Goal: Information Seeking & Learning: Learn about a topic

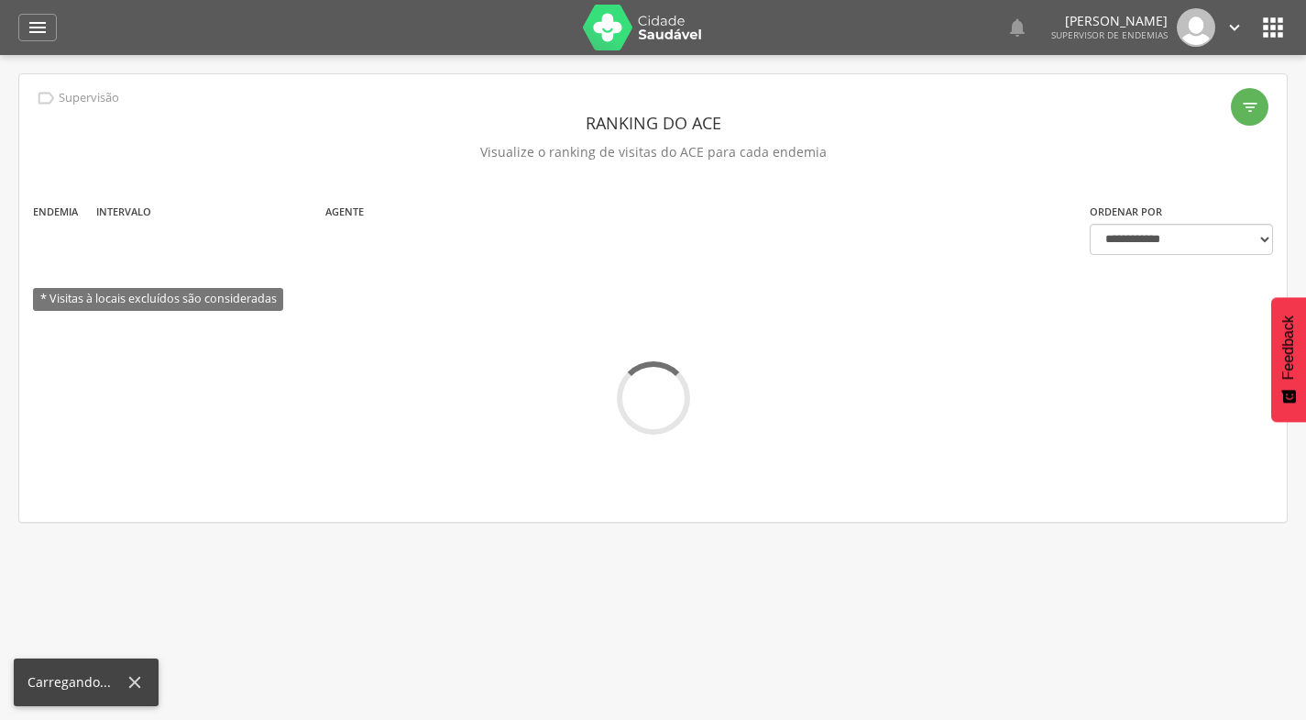
click at [42, 32] on icon "" at bounding box center [38, 28] width 22 height 22
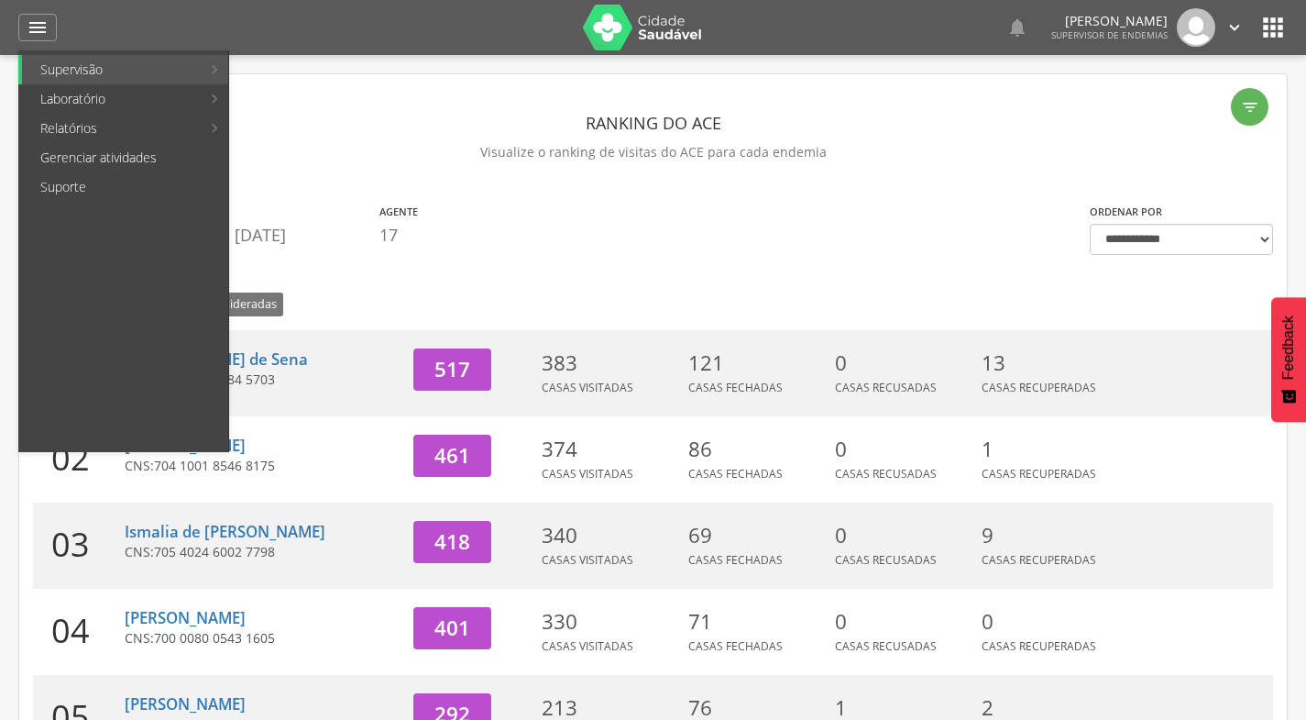
click at [328, 215] on link "Reconhecimento geográfico" at bounding box center [339, 216] width 213 height 29
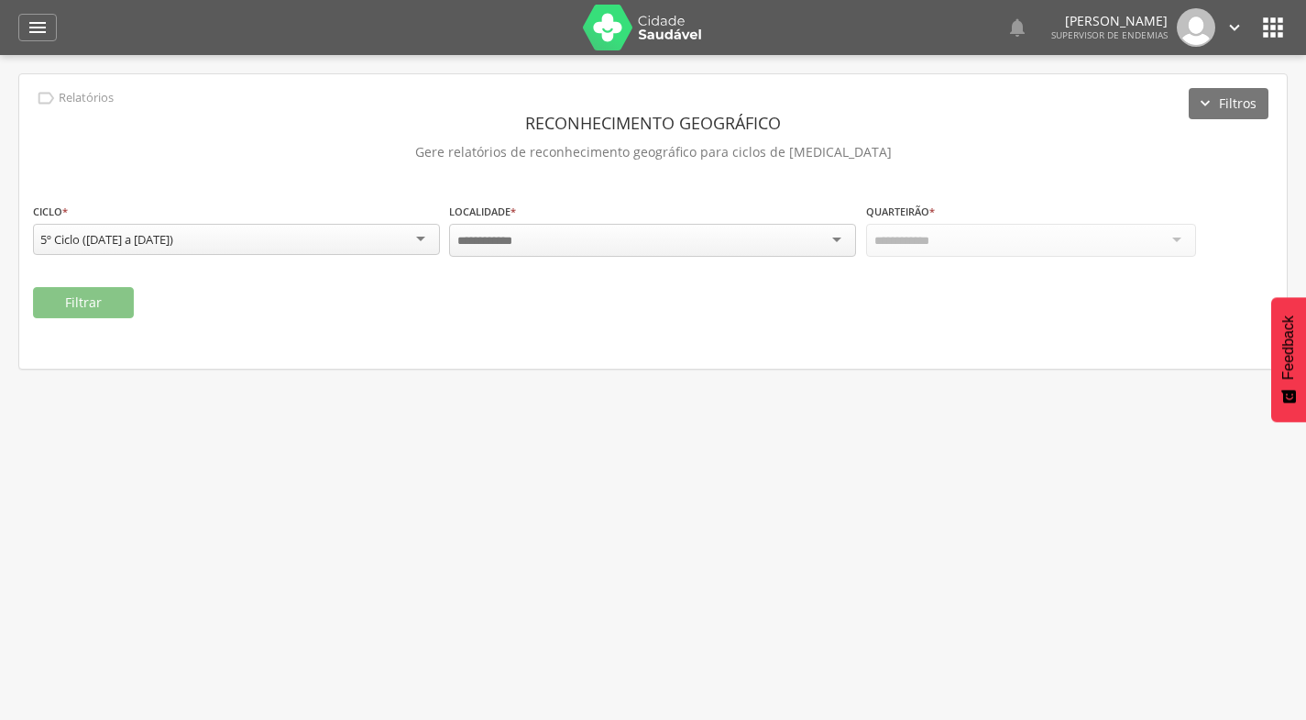
click at [577, 256] on div "Localidade * Campo obrigatório" at bounding box center [652, 231] width 407 height 58
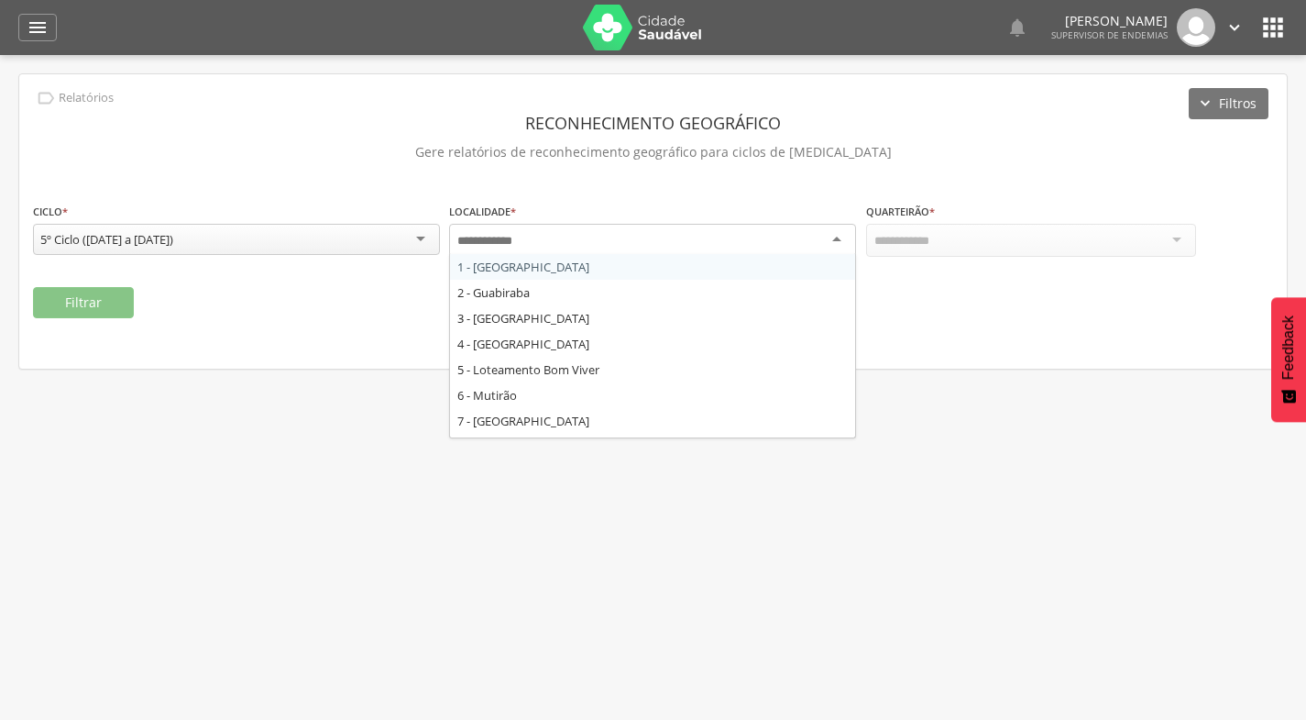
click at [579, 246] on div at bounding box center [652, 240] width 407 height 33
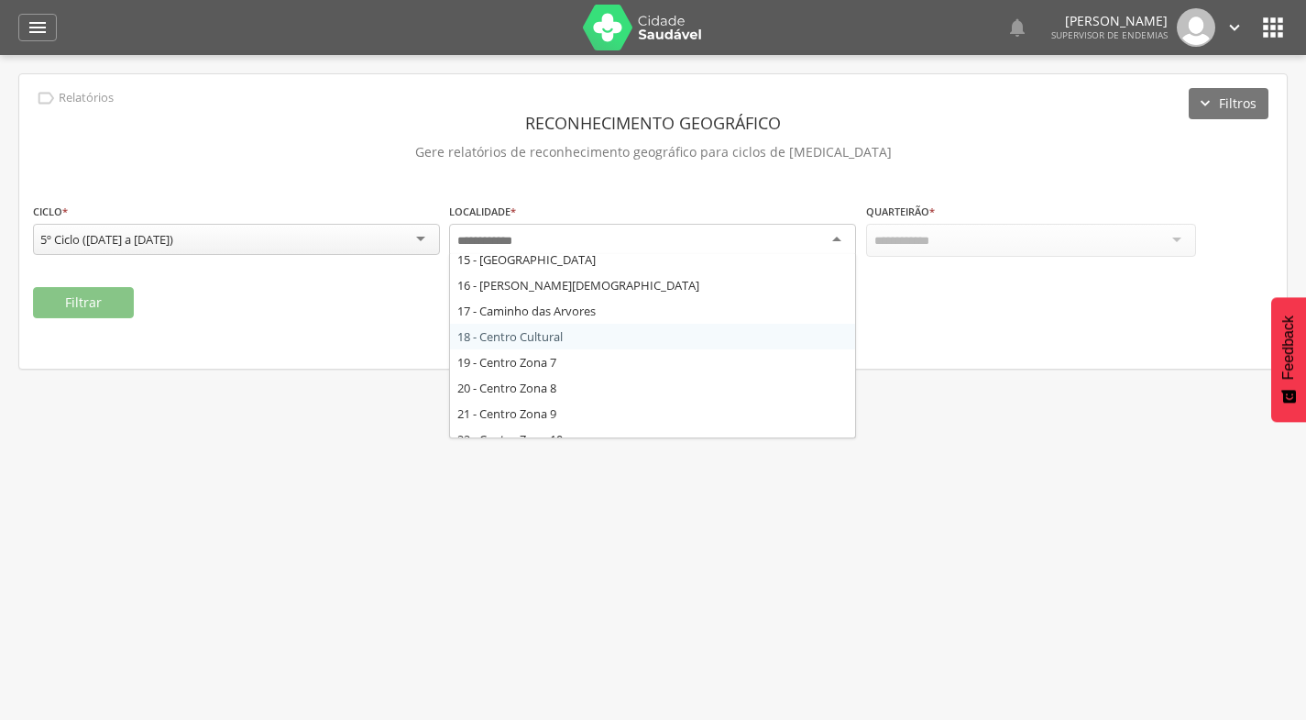
scroll to position [275, 0]
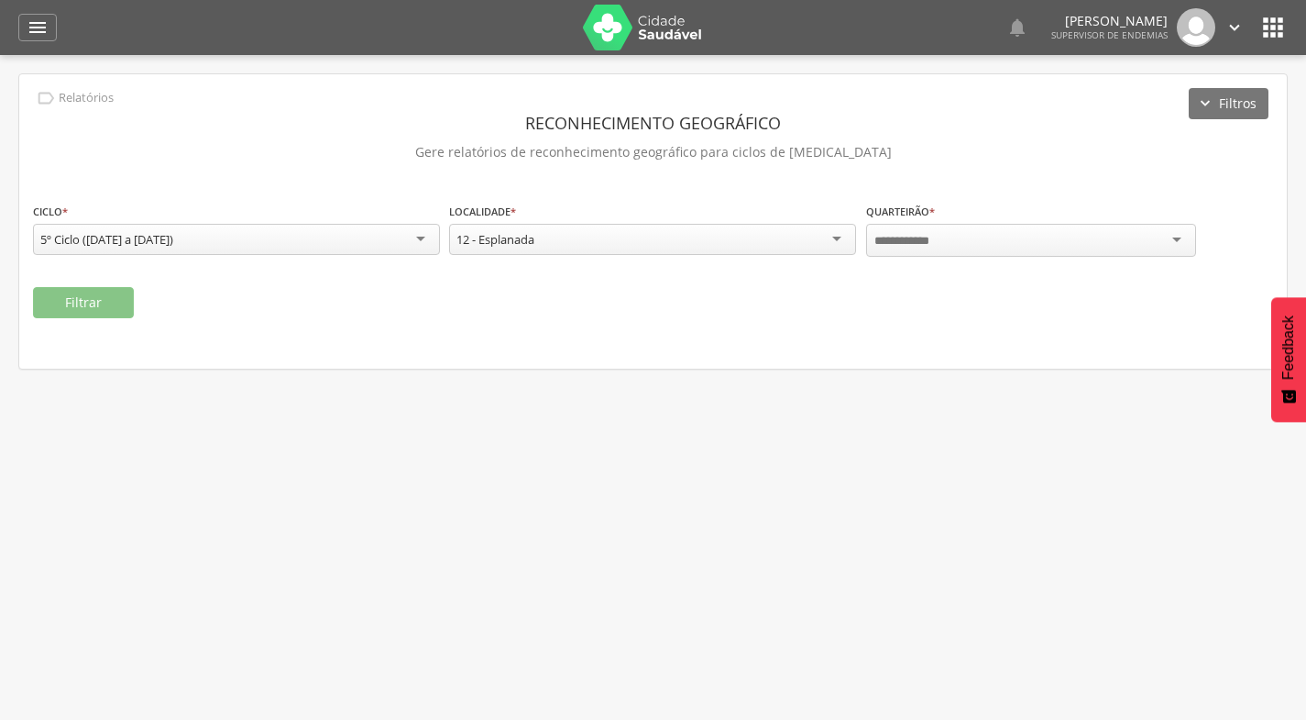
click at [1007, 229] on div at bounding box center [1031, 240] width 330 height 33
click at [49, 305] on button "Filtrar" at bounding box center [83, 302] width 101 height 31
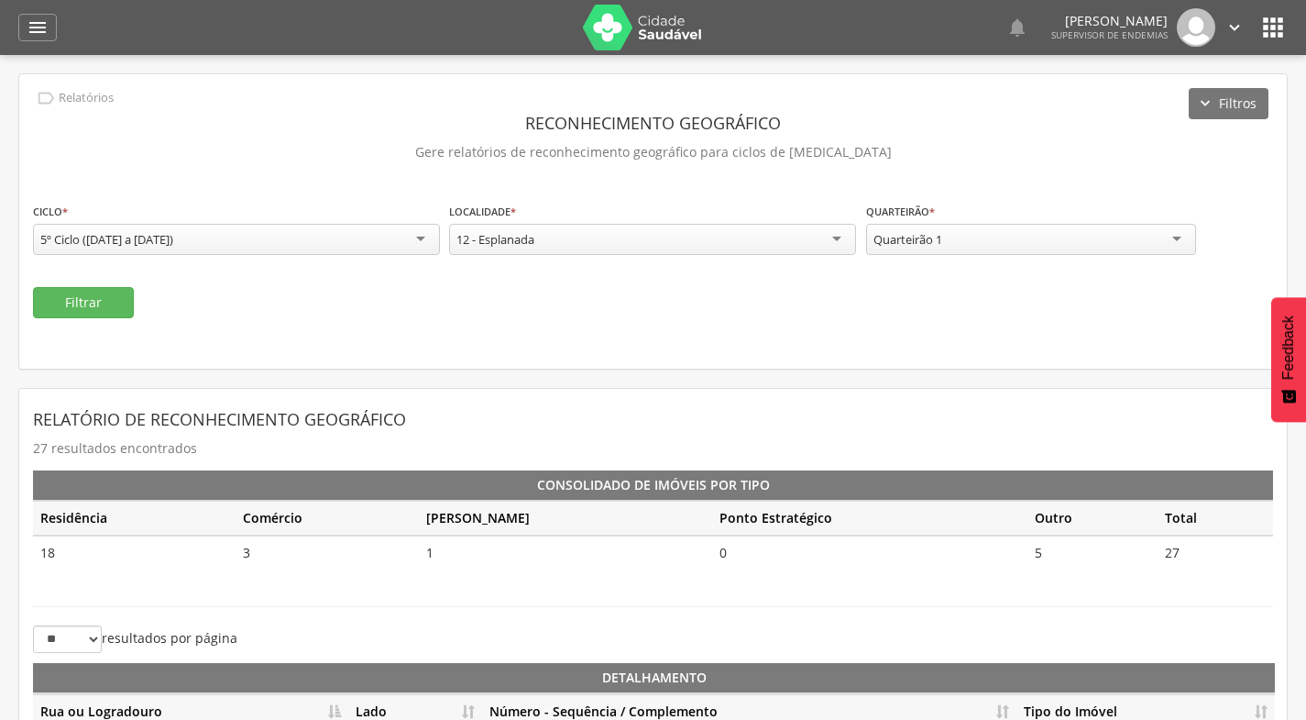
click at [603, 240] on div "12 - Esplanada" at bounding box center [652, 239] width 407 height 31
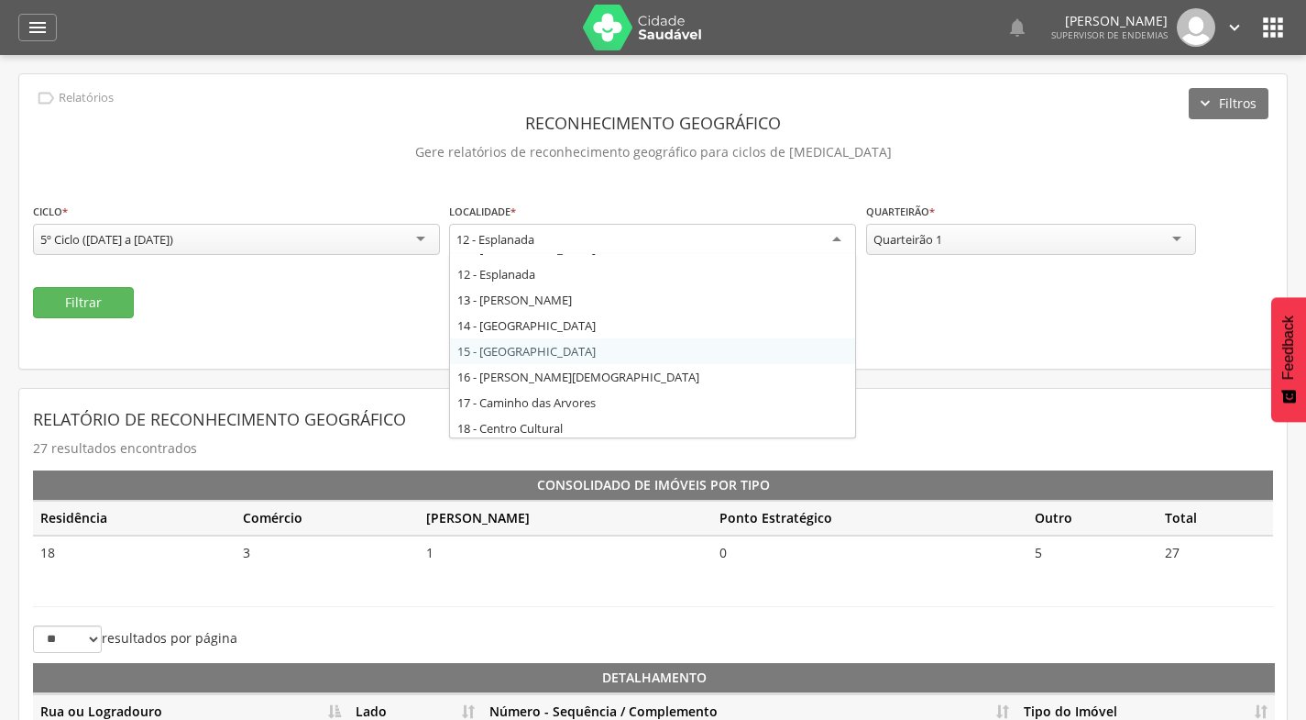
scroll to position [183, 0]
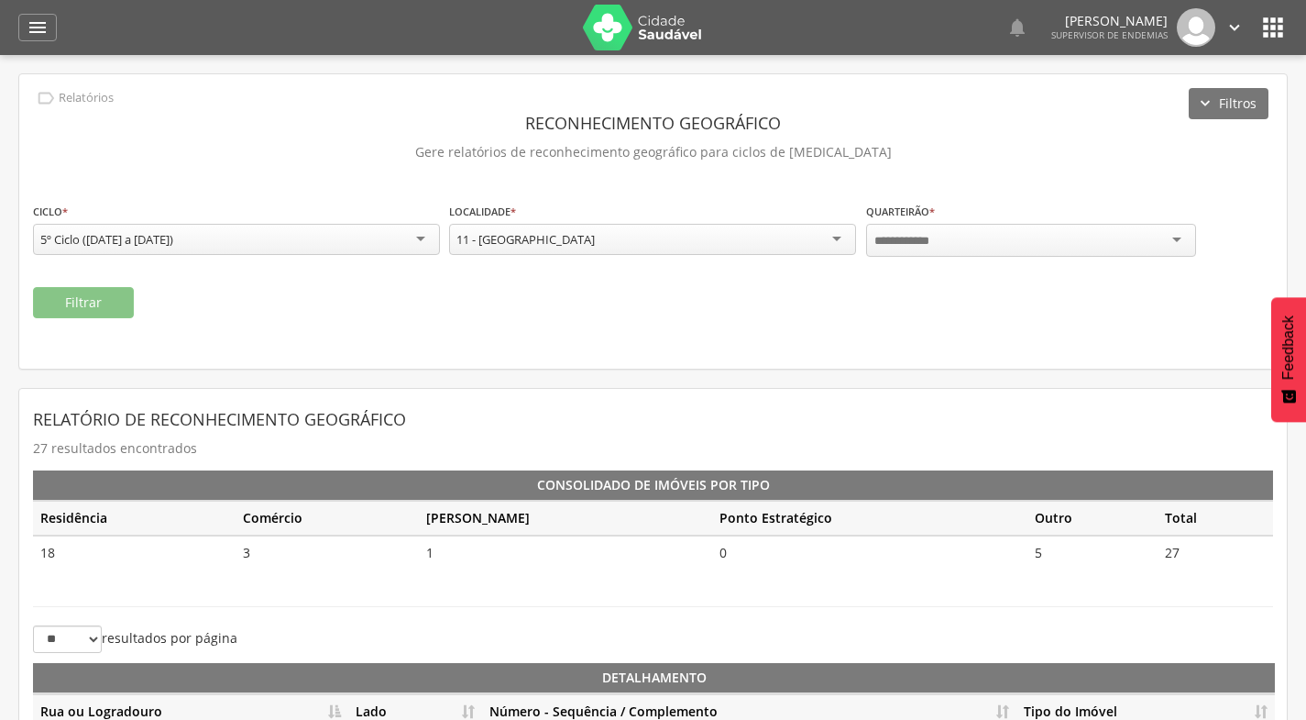
click at [1044, 231] on div at bounding box center [1031, 240] width 330 height 33
click at [124, 304] on button "Filtrar" at bounding box center [83, 302] width 101 height 31
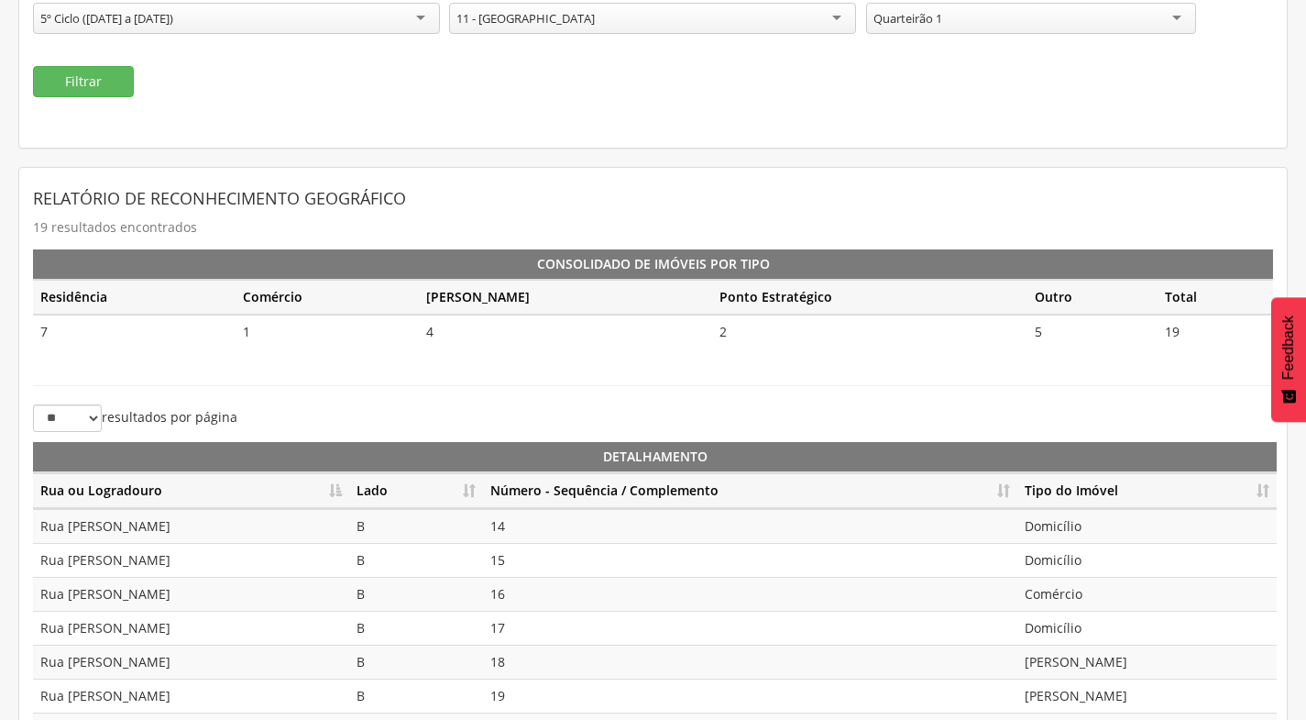
scroll to position [409, 0]
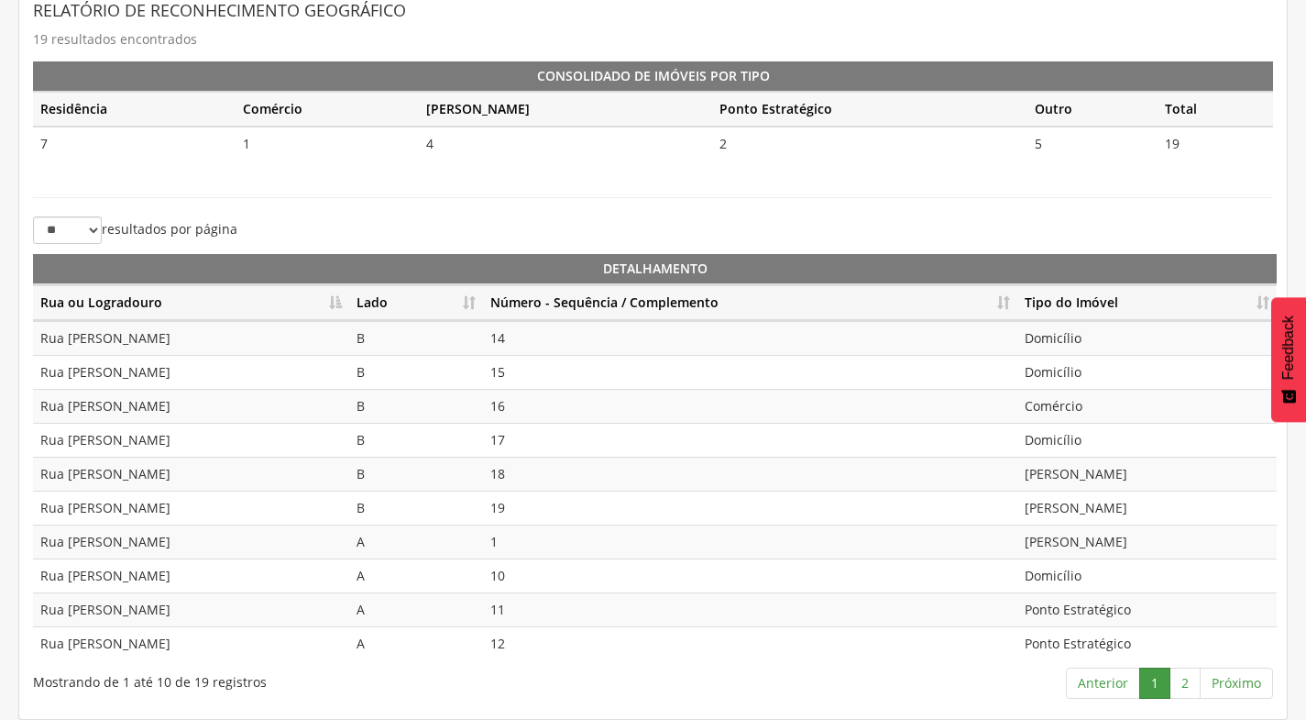
click at [994, 299] on th "Número - Sequência / Complemento" at bounding box center [750, 303] width 534 height 36
click at [1196, 683] on link "2" at bounding box center [1185, 682] width 31 height 31
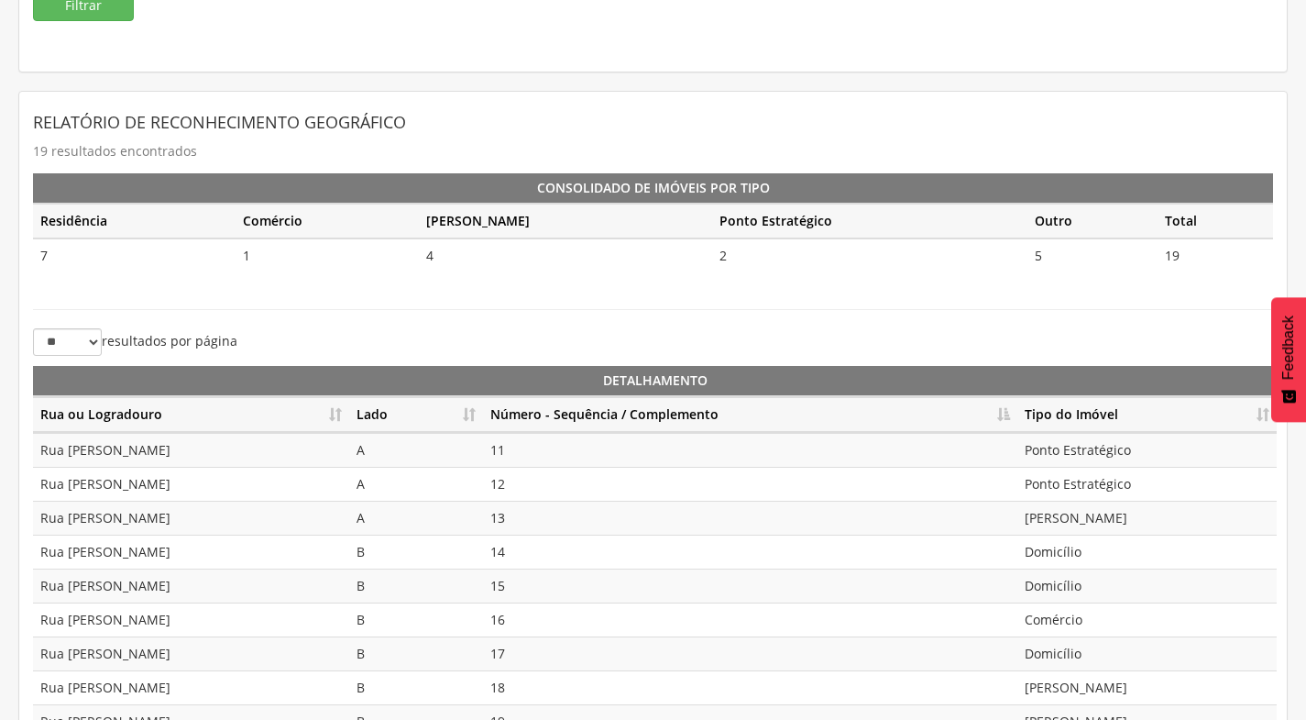
scroll to position [192, 0]
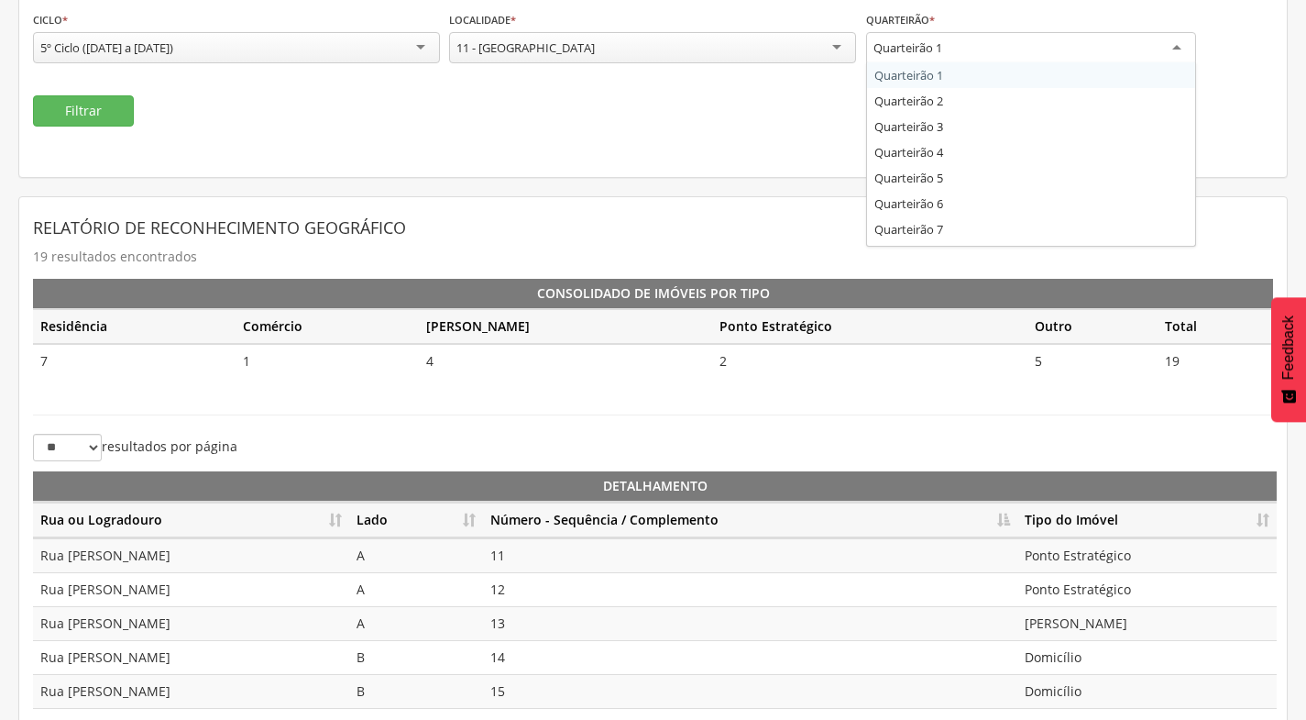
click at [963, 44] on div "Quarteirão 1" at bounding box center [1031, 48] width 330 height 33
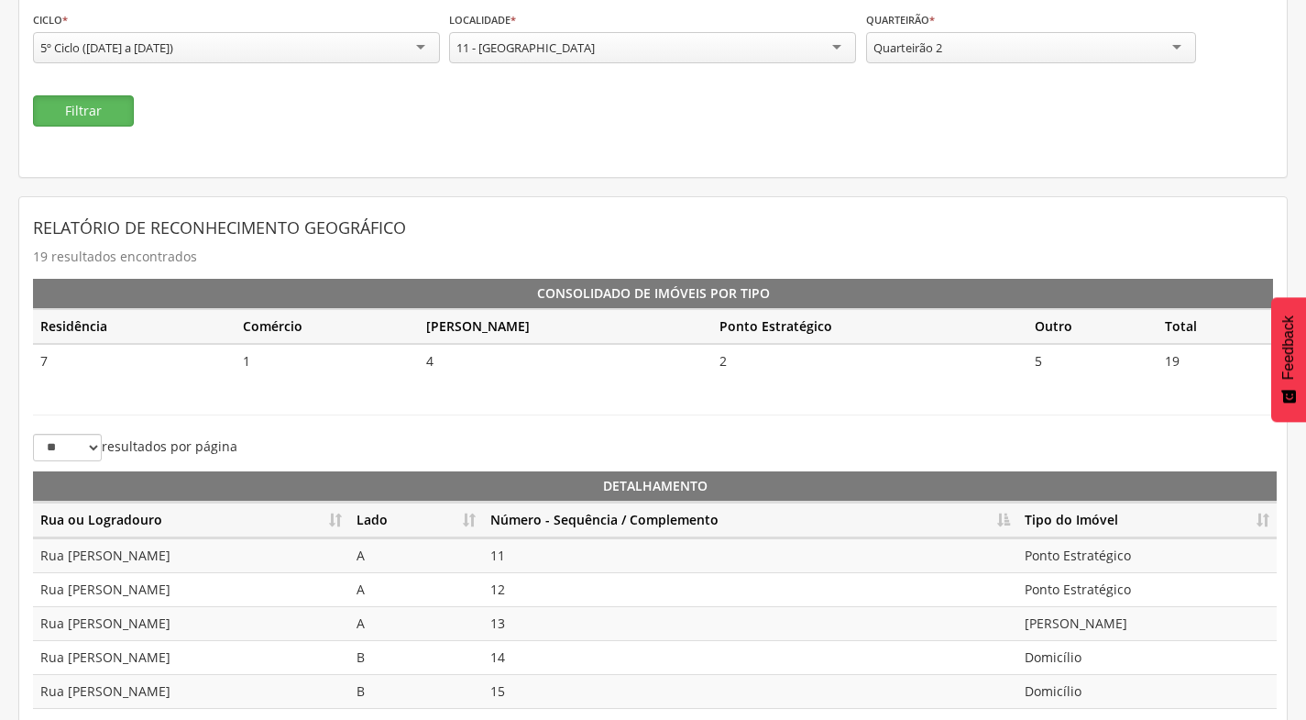
click at [124, 119] on button "Filtrar" at bounding box center [83, 110] width 101 height 31
click at [1007, 513] on th "Número - Sequência / Complemento" at bounding box center [750, 520] width 534 height 36
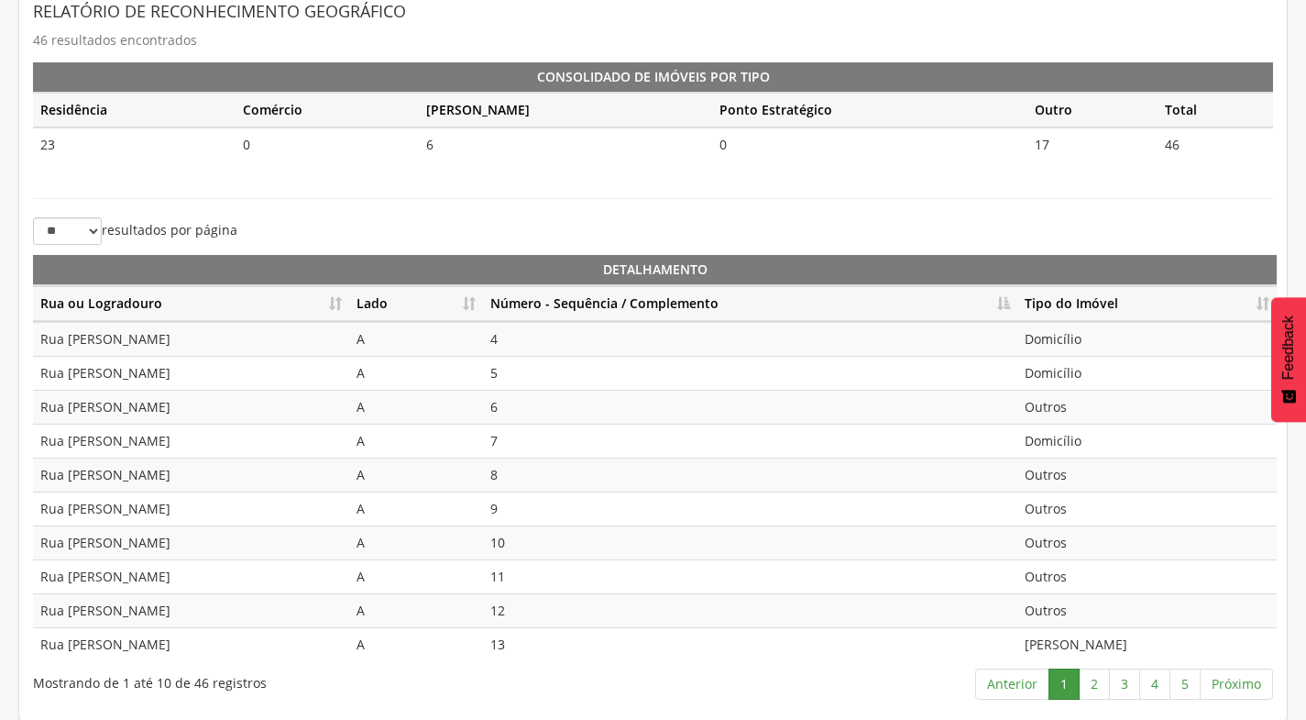
scroll to position [409, 0]
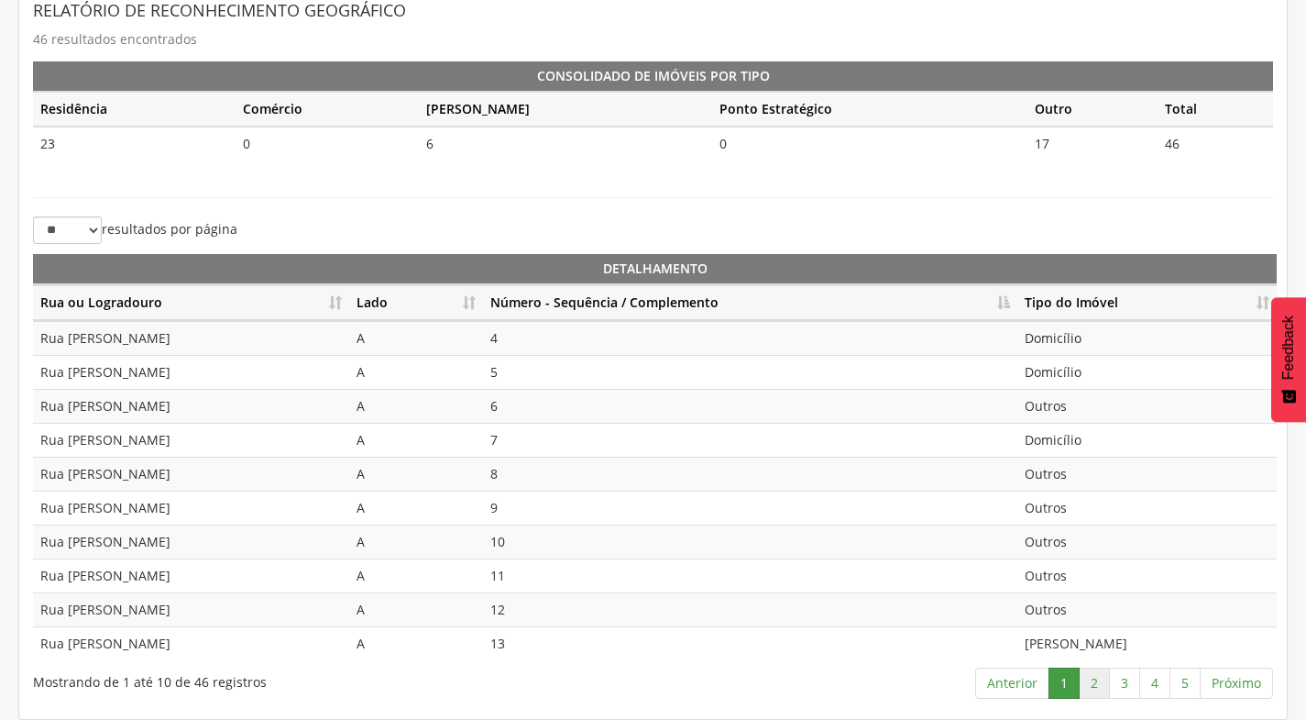
click at [1094, 688] on link "2" at bounding box center [1094, 682] width 31 height 31
click at [1126, 686] on link "3" at bounding box center [1124, 682] width 31 height 31
click at [1159, 683] on link "4" at bounding box center [1154, 682] width 31 height 31
click at [1184, 672] on link "5" at bounding box center [1185, 682] width 31 height 31
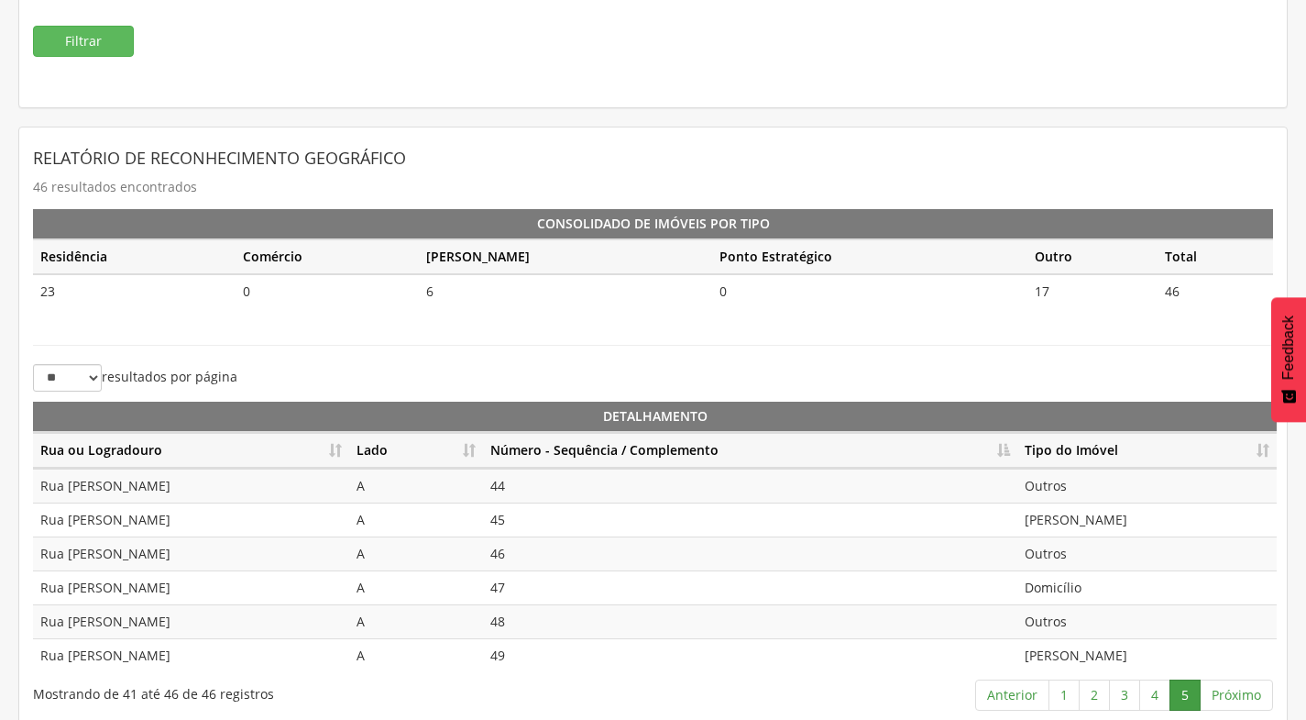
scroll to position [90, 0]
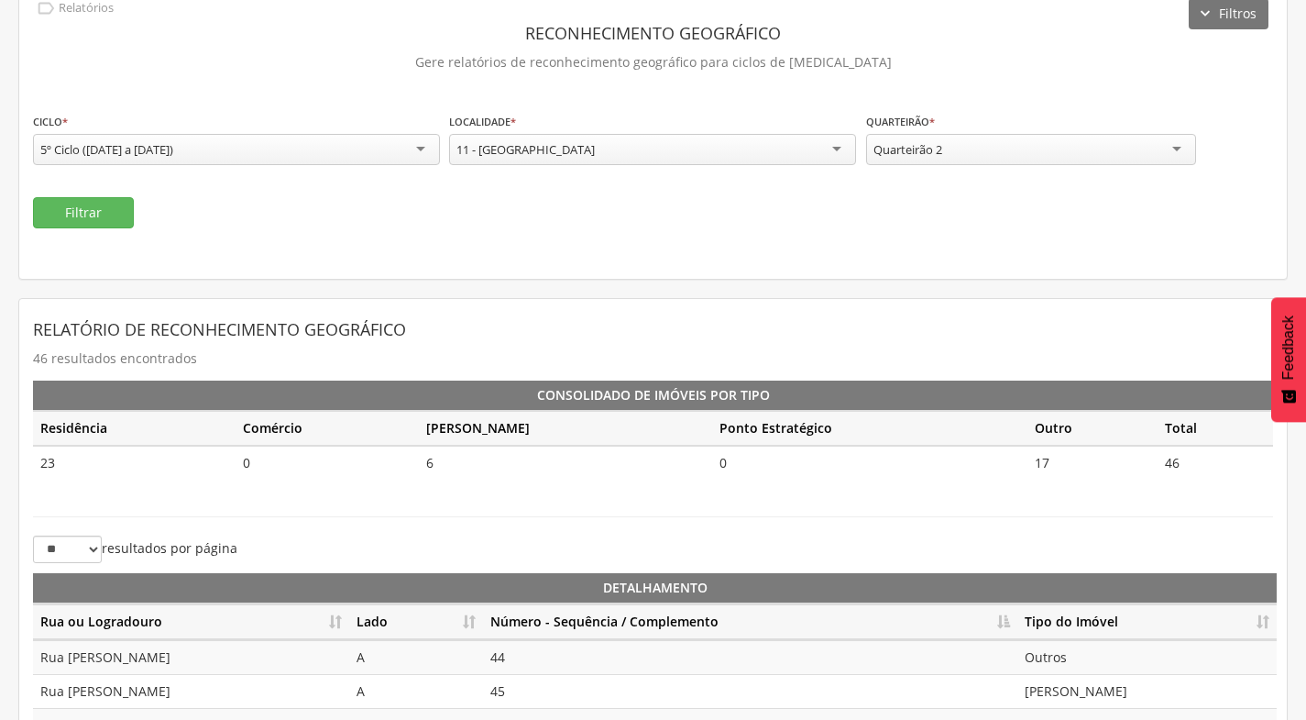
click at [1034, 150] on div "Quarteirão 2" at bounding box center [1031, 149] width 330 height 31
click at [131, 206] on button "Filtrar" at bounding box center [83, 212] width 101 height 31
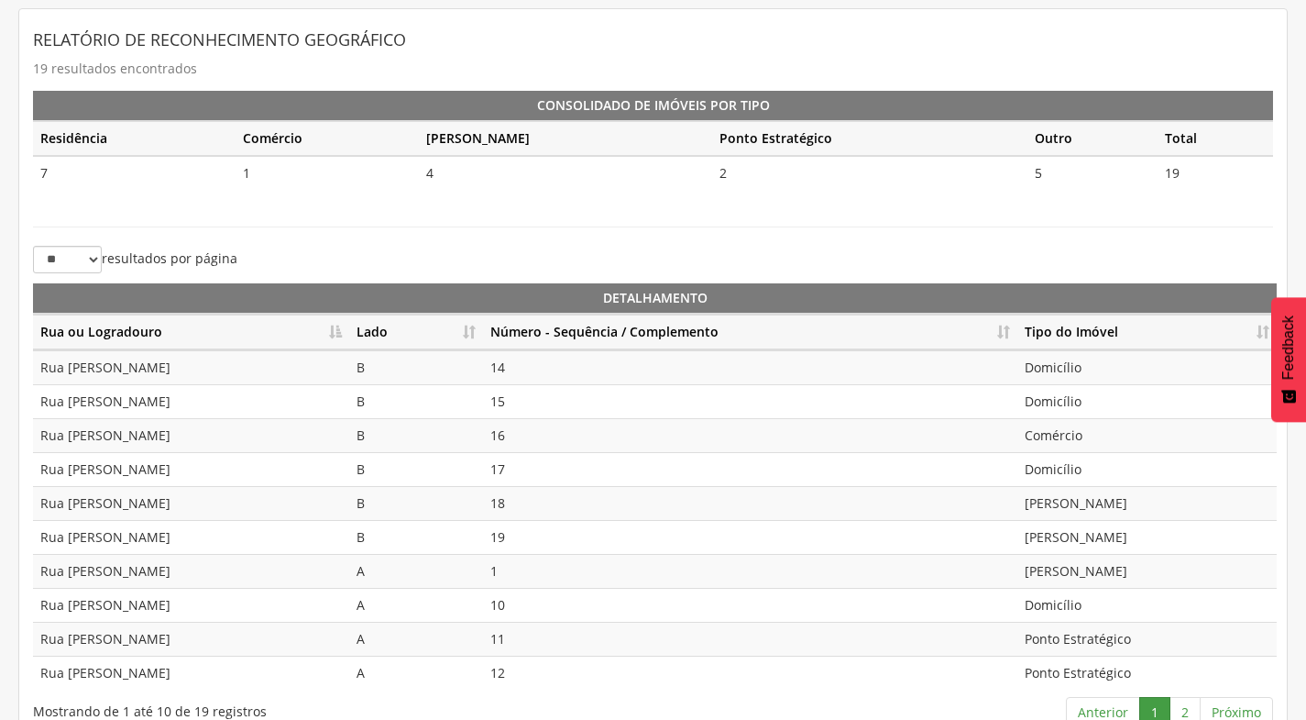
scroll to position [409, 0]
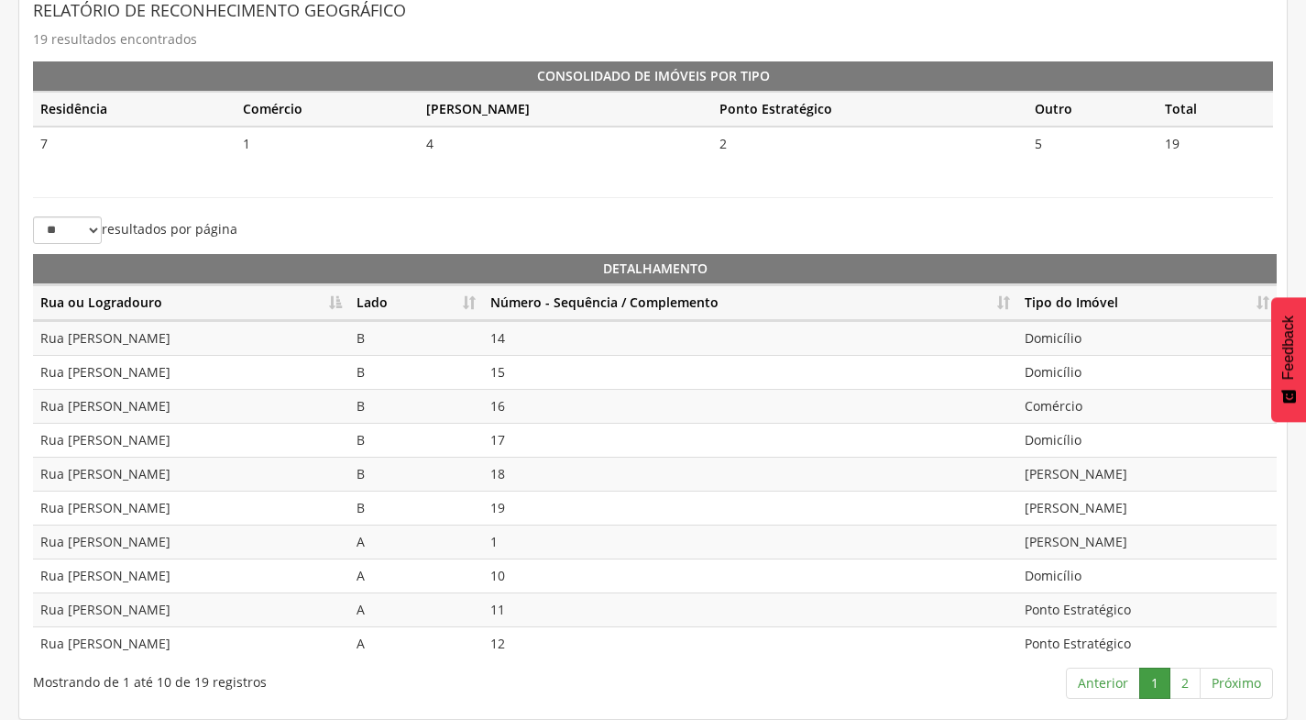
click at [994, 303] on th "Número - Sequência / Complemento" at bounding box center [750, 303] width 534 height 36
click at [1200, 687] on link "Próximo" at bounding box center [1236, 682] width 73 height 31
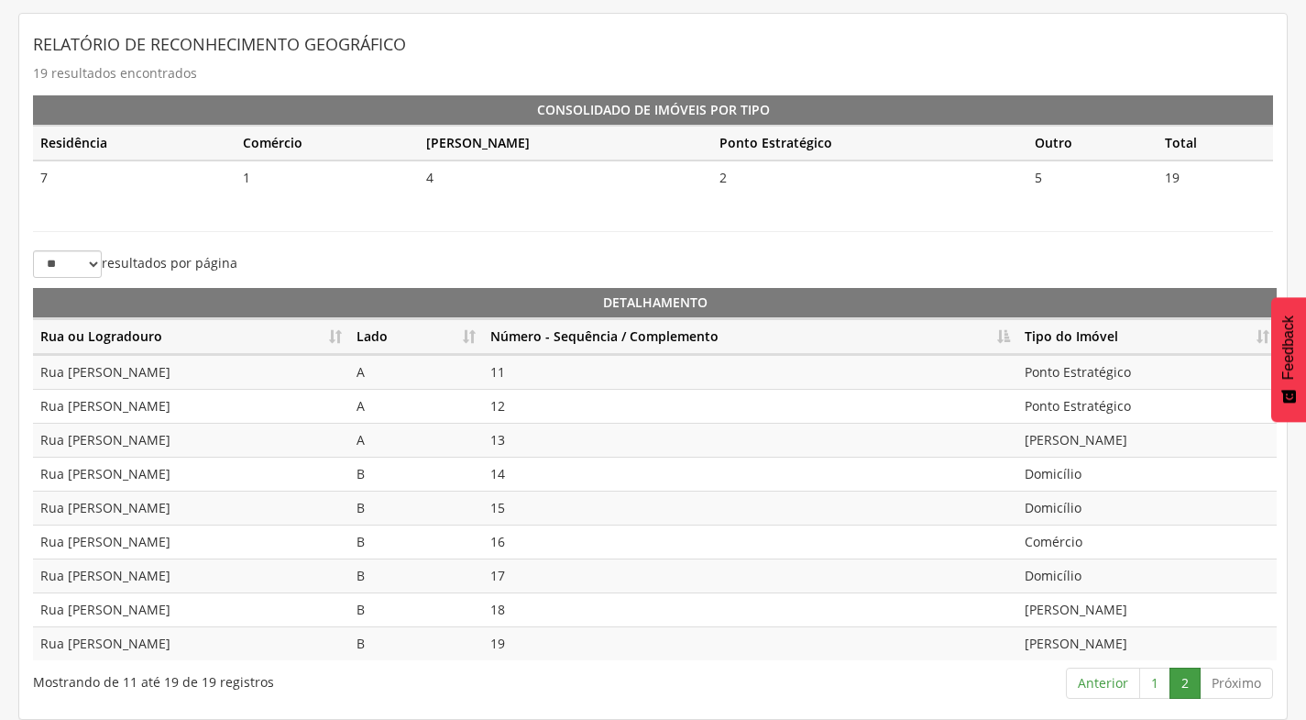
scroll to position [100, 0]
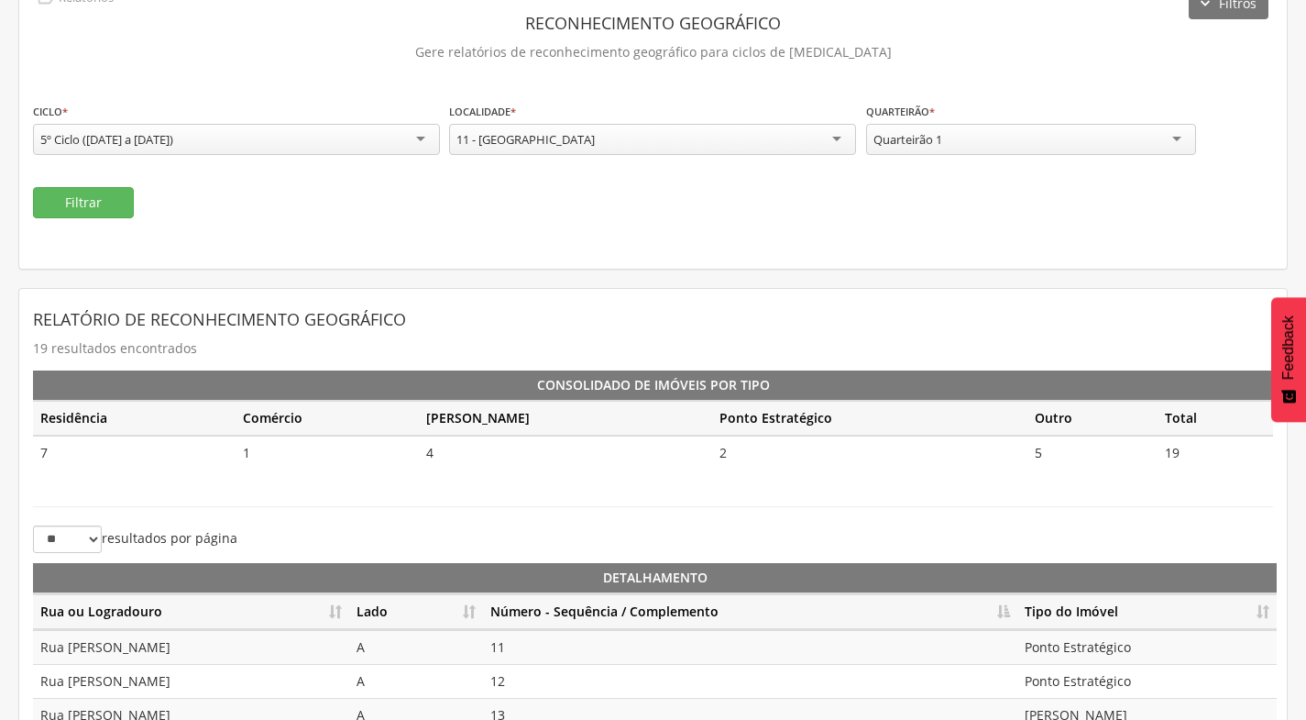
click at [1073, 159] on div "**********" at bounding box center [1031, 131] width 330 height 58
click at [1075, 143] on div "Quarteirão 1" at bounding box center [1031, 139] width 330 height 31
click at [104, 196] on button "Filtrar" at bounding box center [83, 202] width 101 height 31
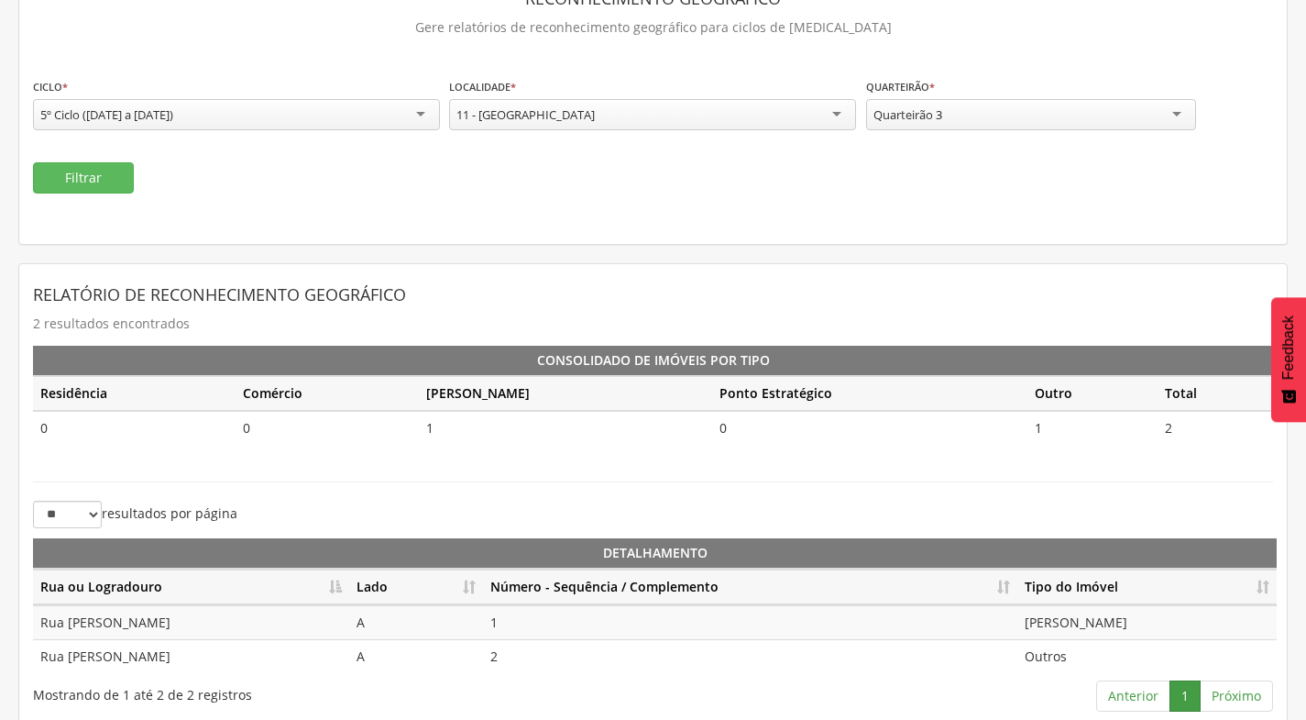
scroll to position [138, 0]
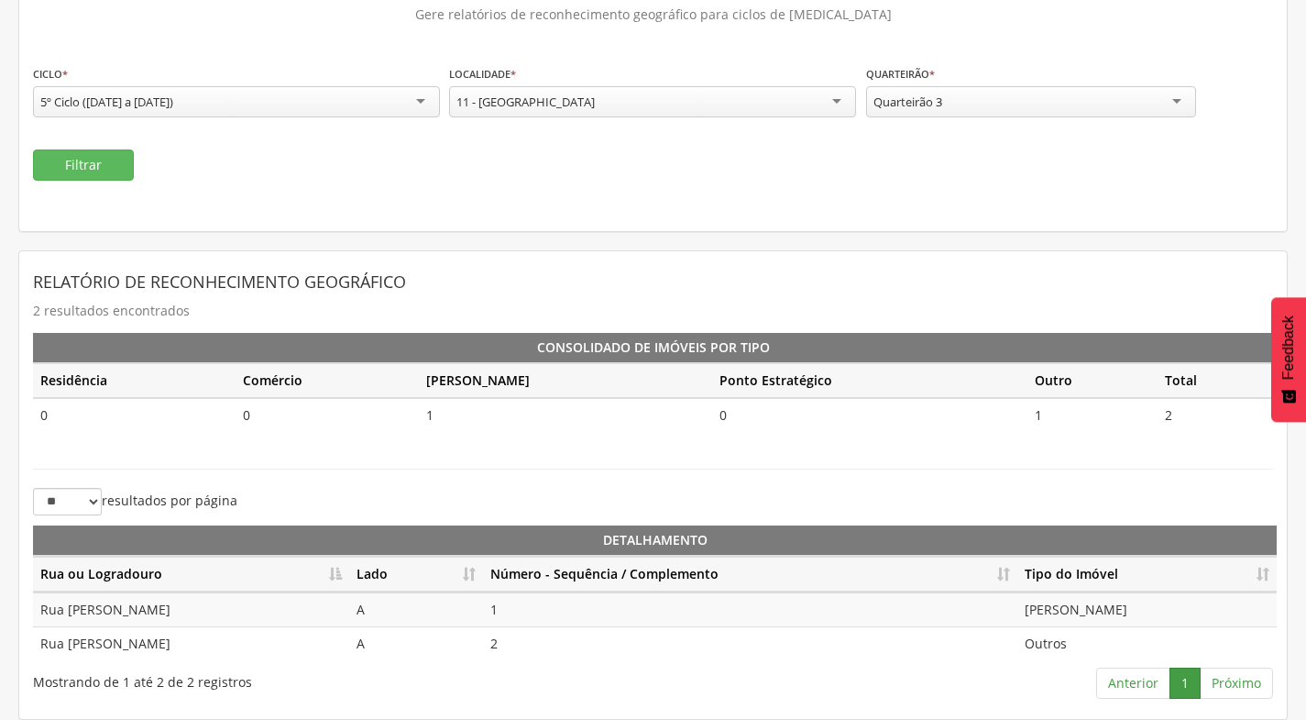
click at [1033, 108] on div "Quarteirão 3" at bounding box center [1031, 101] width 330 height 31
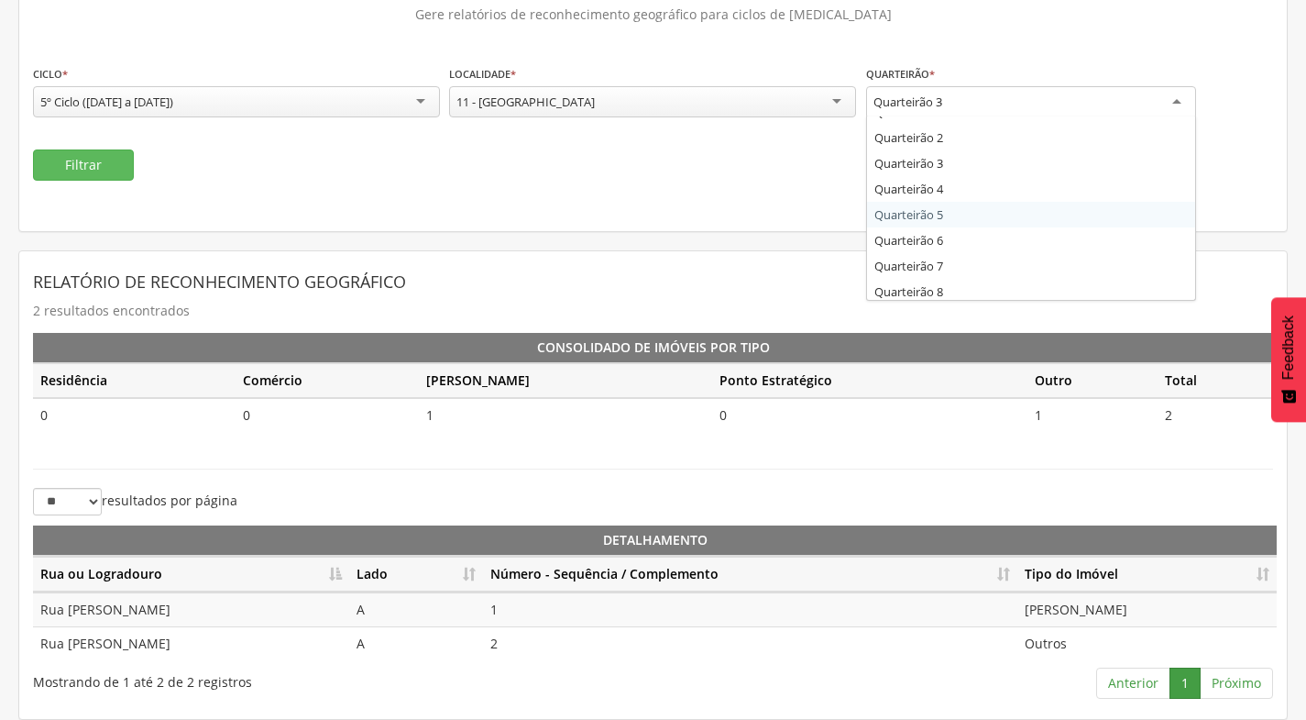
scroll to position [22, 0]
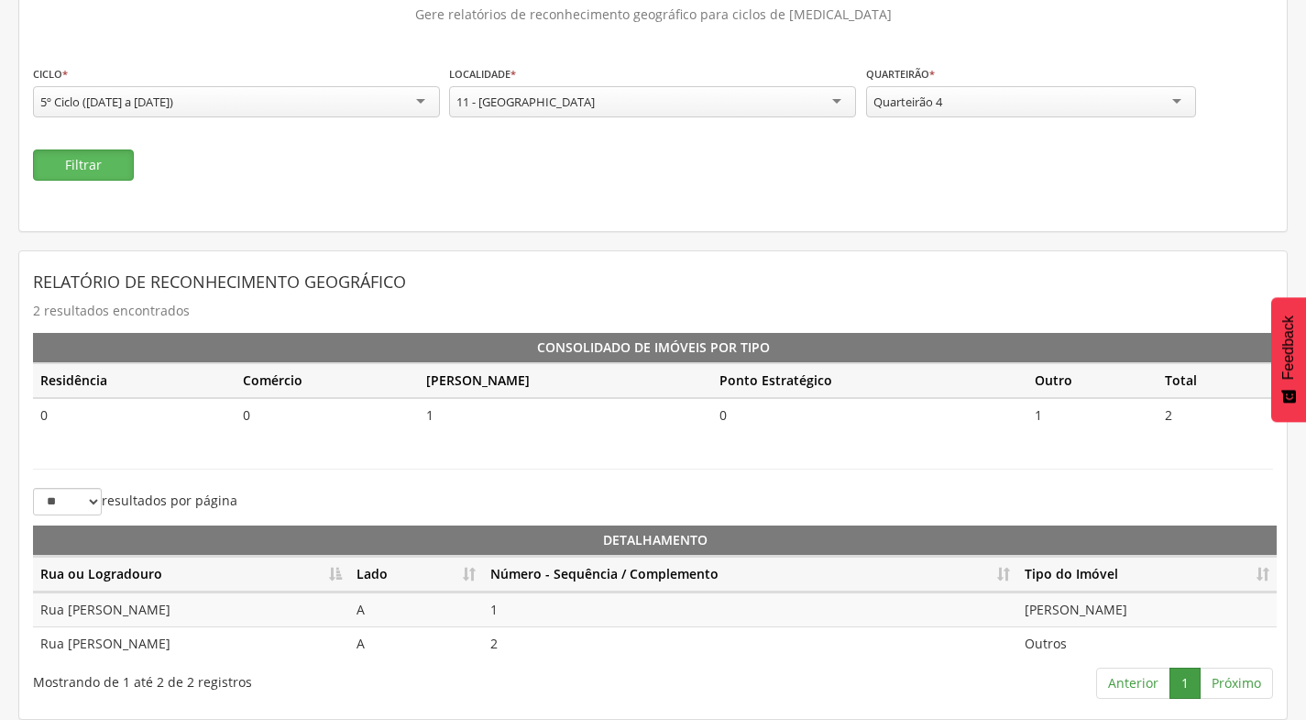
click at [69, 161] on button "Filtrar" at bounding box center [83, 164] width 101 height 31
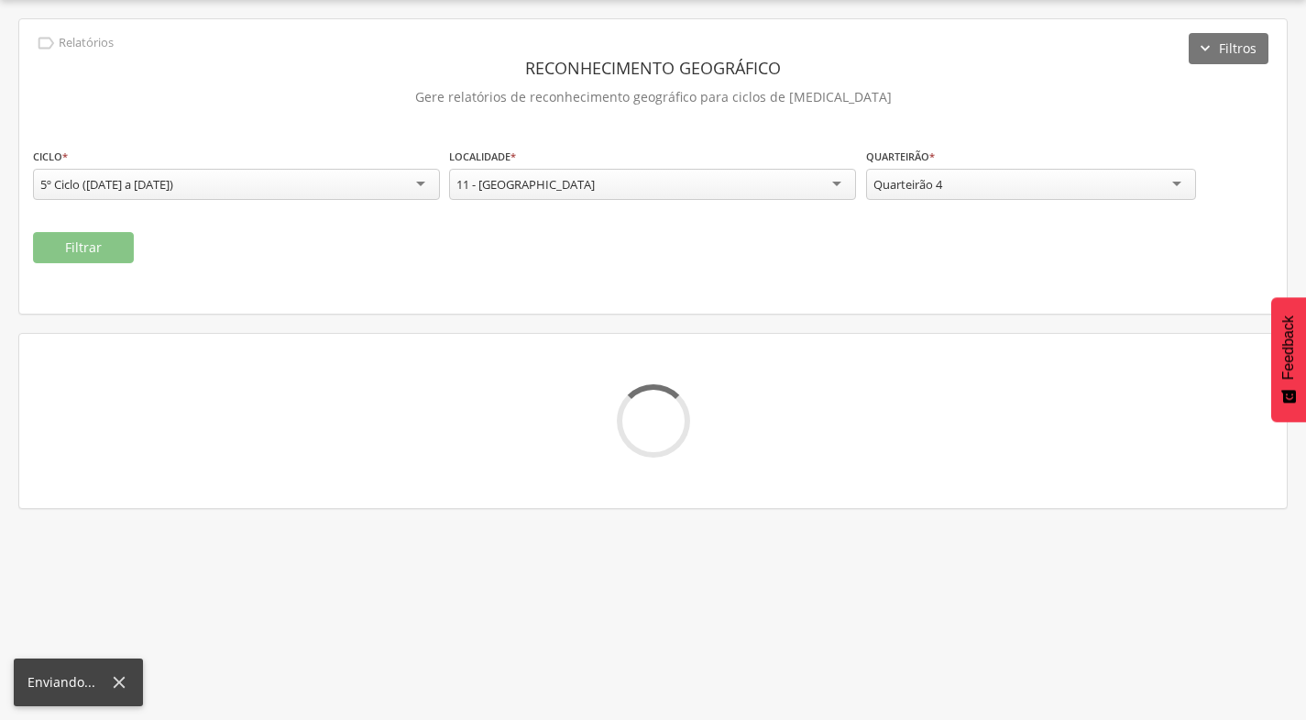
scroll to position [138, 0]
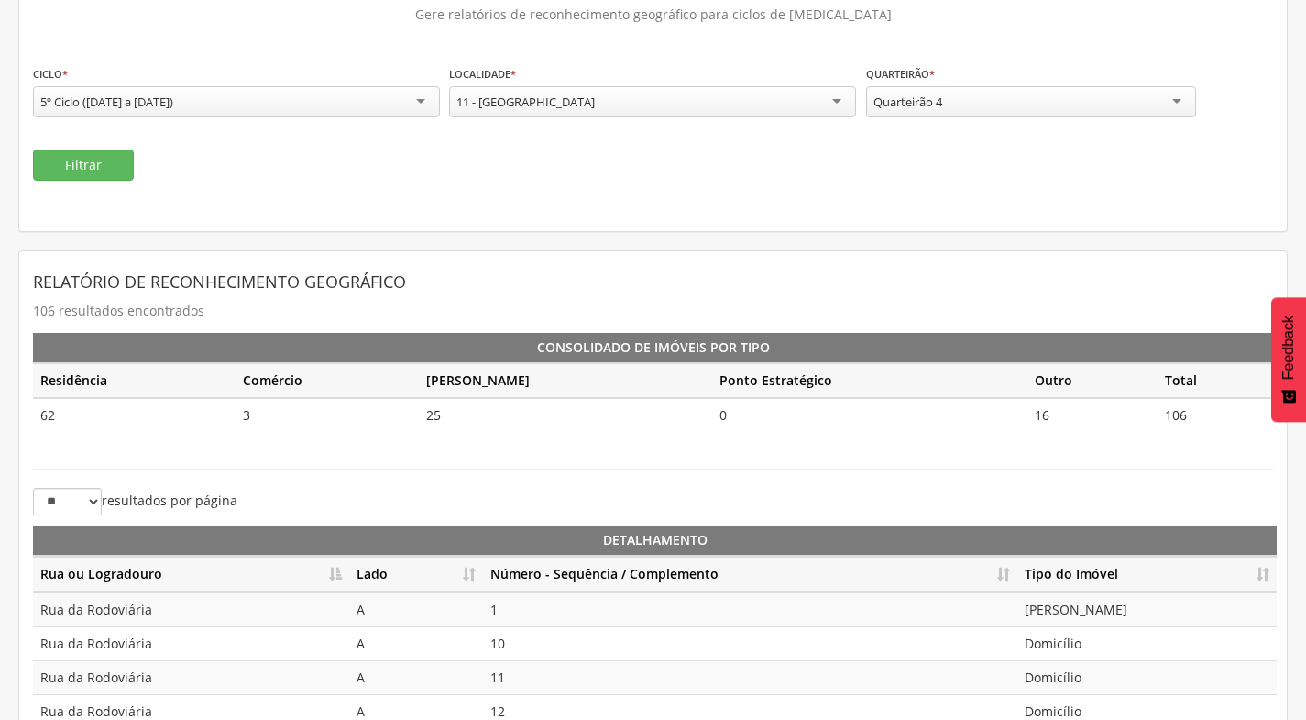
click at [939, 103] on div "Quarteirão 4" at bounding box center [908, 102] width 69 height 17
click at [65, 151] on button "Filtrar" at bounding box center [83, 164] width 101 height 31
click at [1007, 578] on th "Número - Sequência / Complemento" at bounding box center [750, 574] width 534 height 36
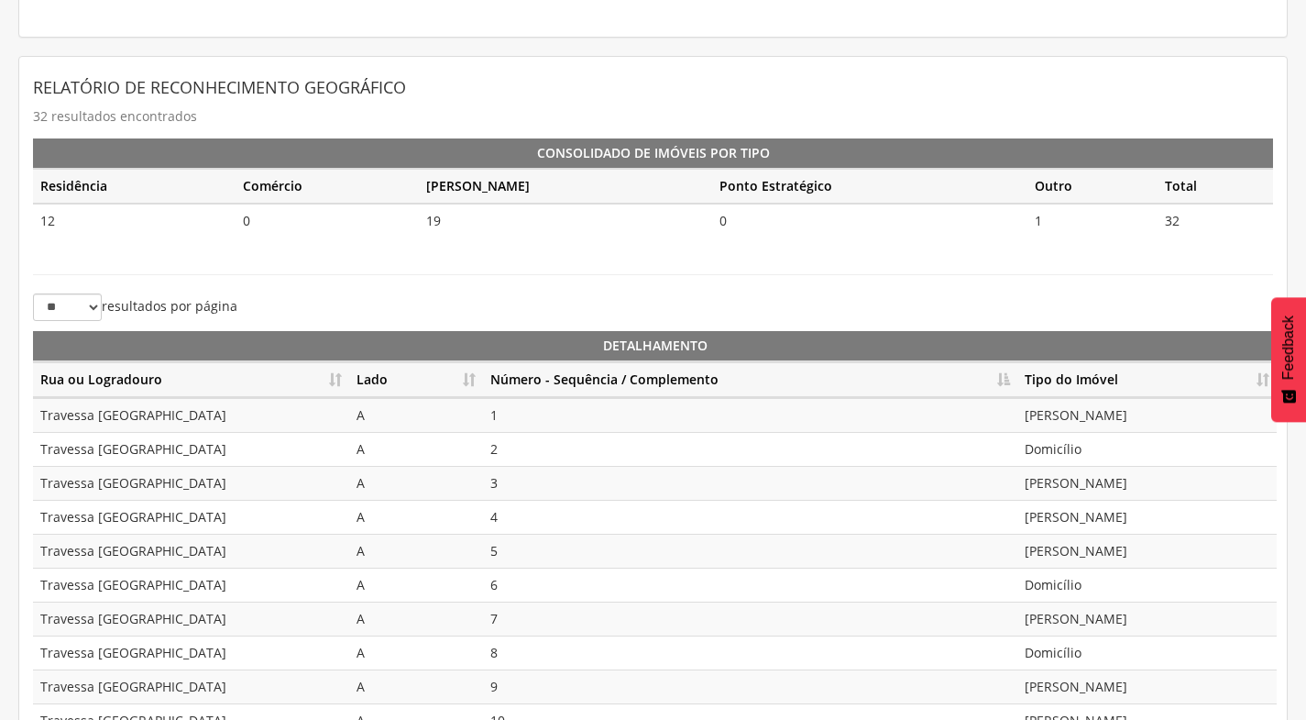
scroll to position [409, 0]
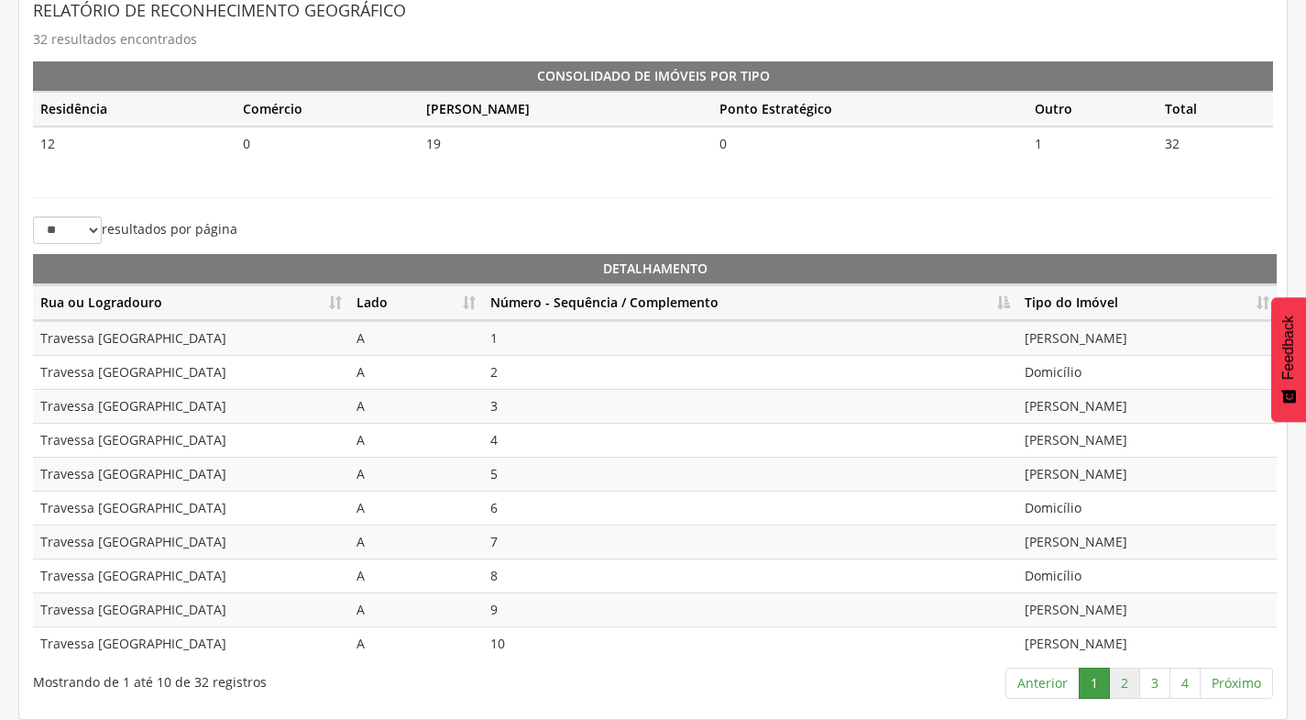
click at [1136, 683] on link "2" at bounding box center [1124, 682] width 31 height 31
click at [1172, 682] on link "4" at bounding box center [1185, 682] width 31 height 31
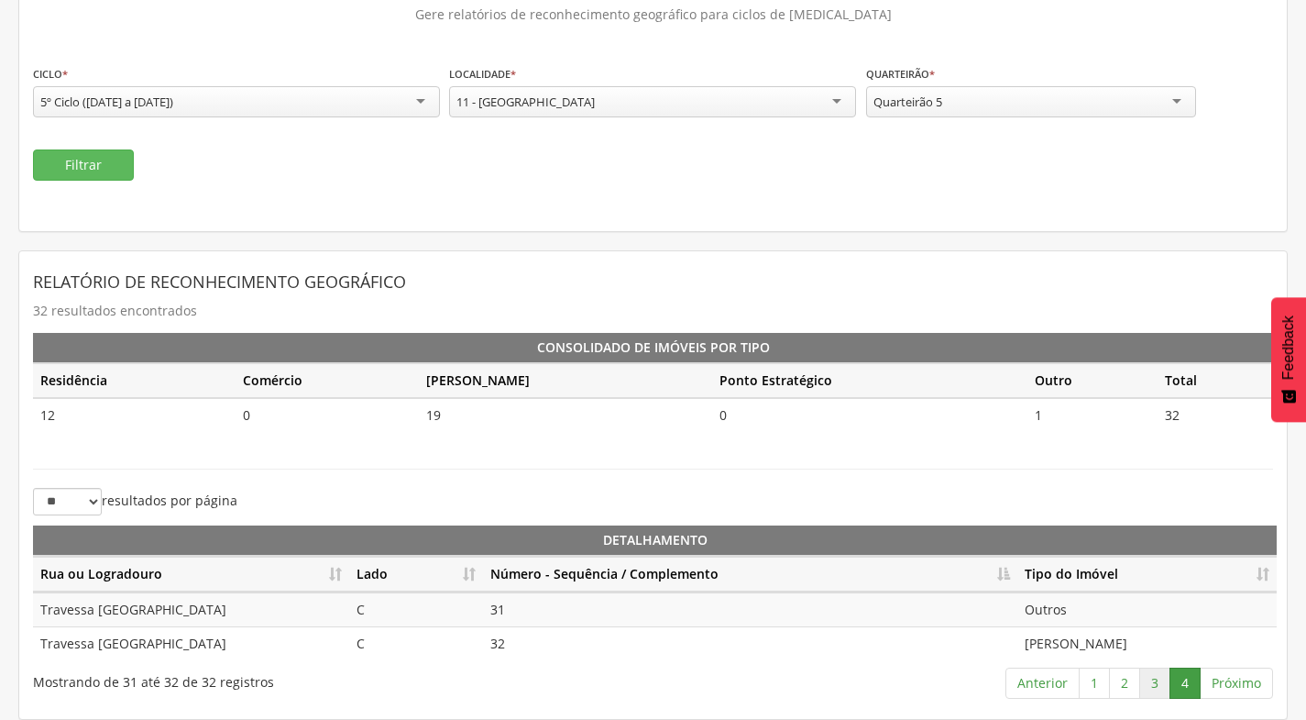
click at [1161, 694] on link "3" at bounding box center [1154, 682] width 31 height 31
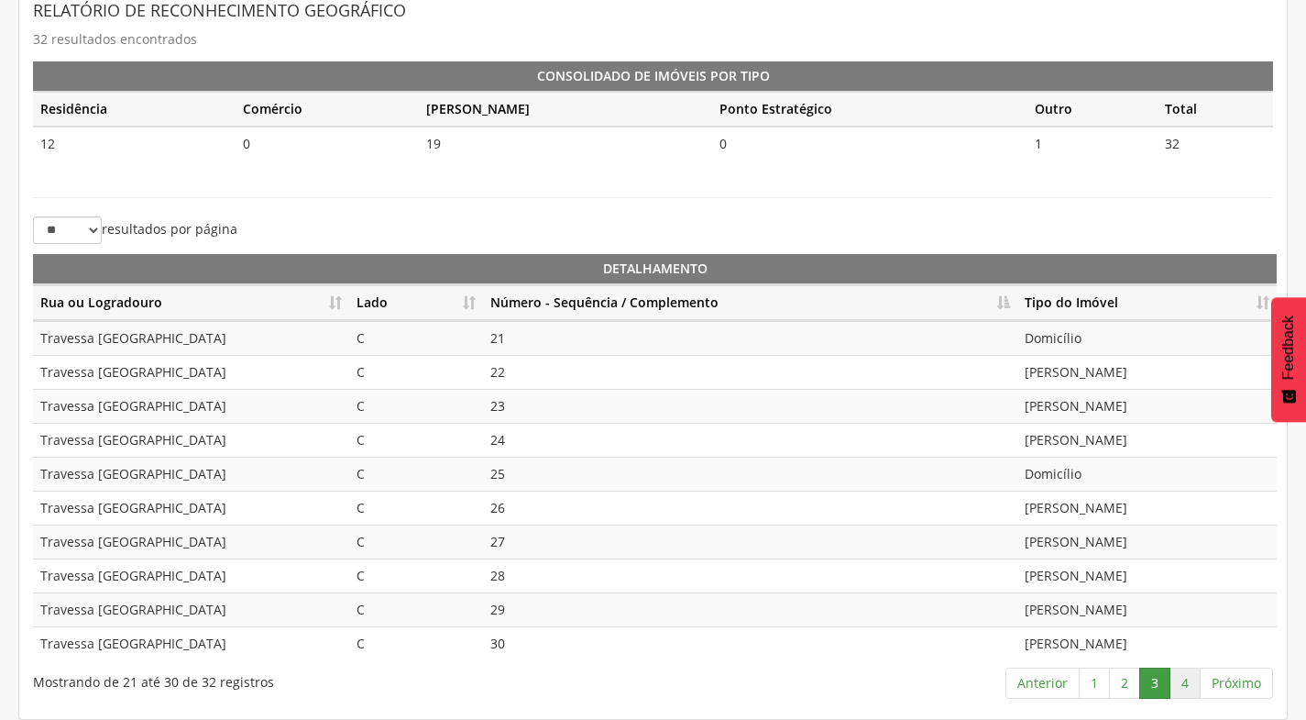
click at [1184, 687] on link "4" at bounding box center [1185, 682] width 31 height 31
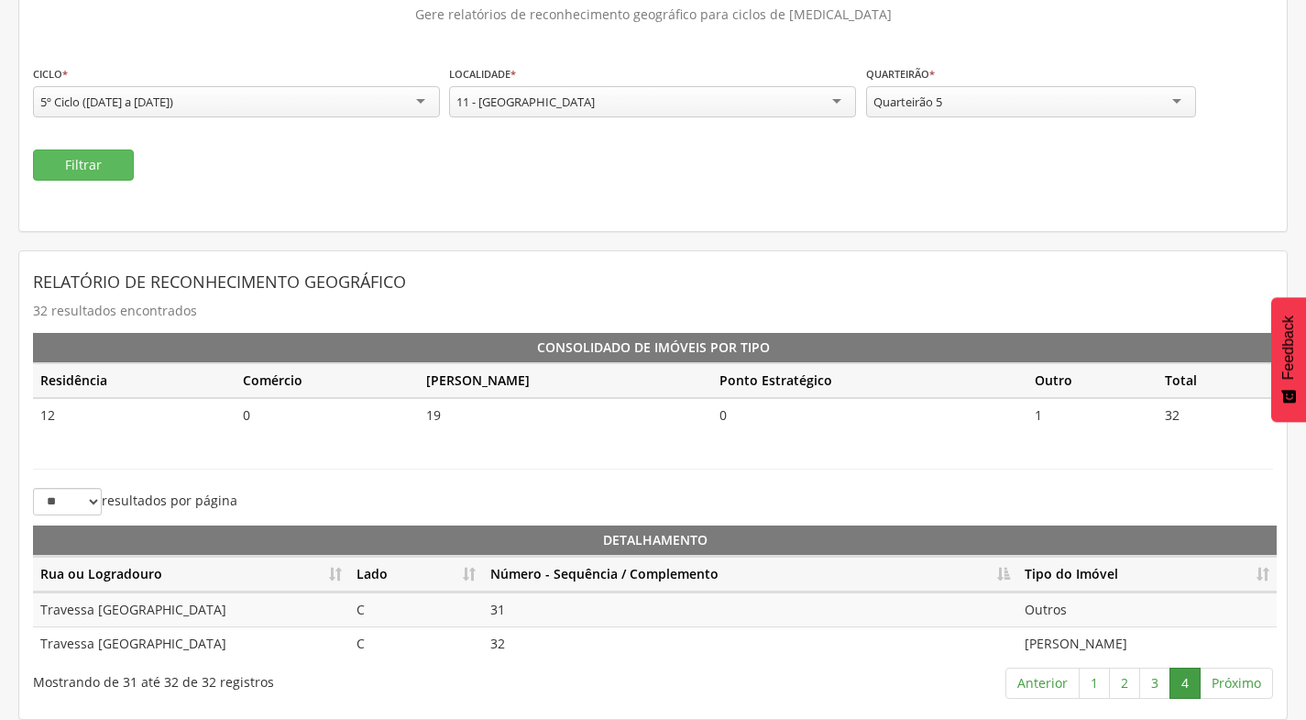
scroll to position [138, 0]
click at [968, 110] on div "Quarteirão 5" at bounding box center [1031, 101] width 330 height 31
click at [54, 152] on button "Filtrar" at bounding box center [83, 164] width 101 height 31
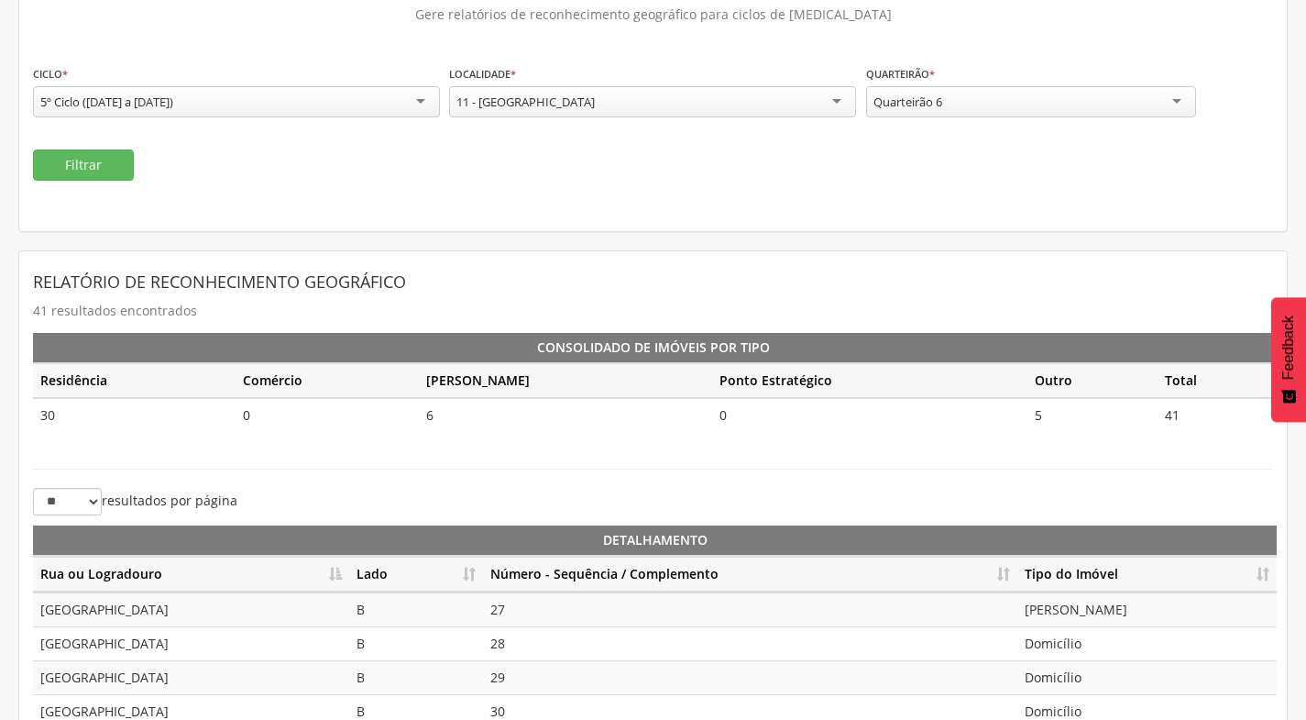
scroll to position [409, 0]
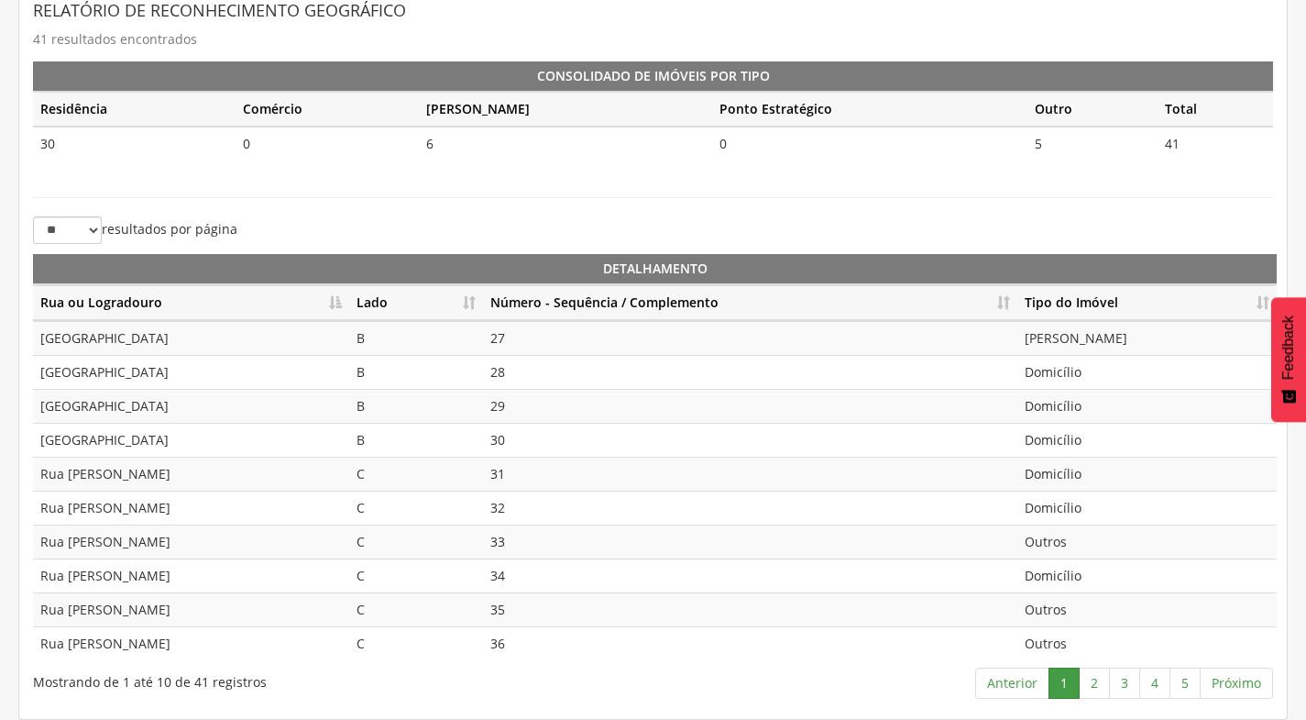
click at [1007, 295] on th "Número - Sequência / Complemento" at bounding box center [750, 303] width 534 height 36
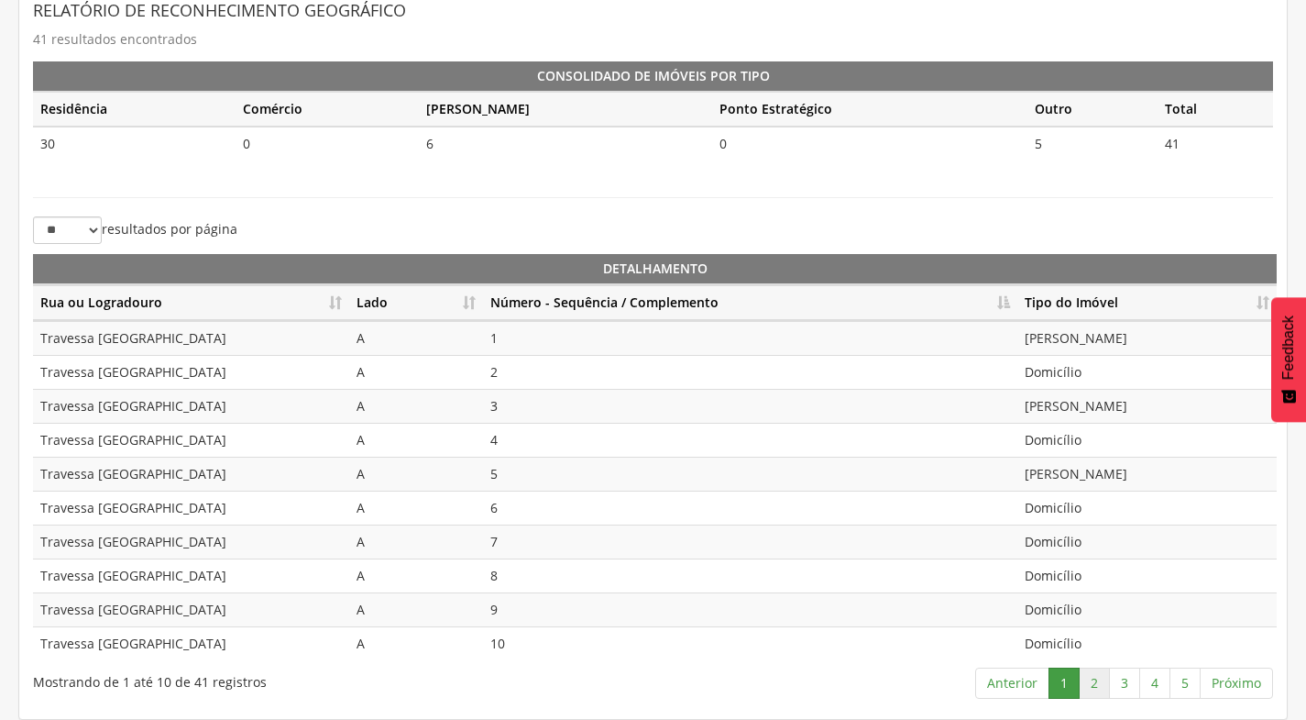
click at [1097, 681] on link "2" at bounding box center [1094, 682] width 31 height 31
click at [1125, 685] on link "3" at bounding box center [1124, 682] width 31 height 31
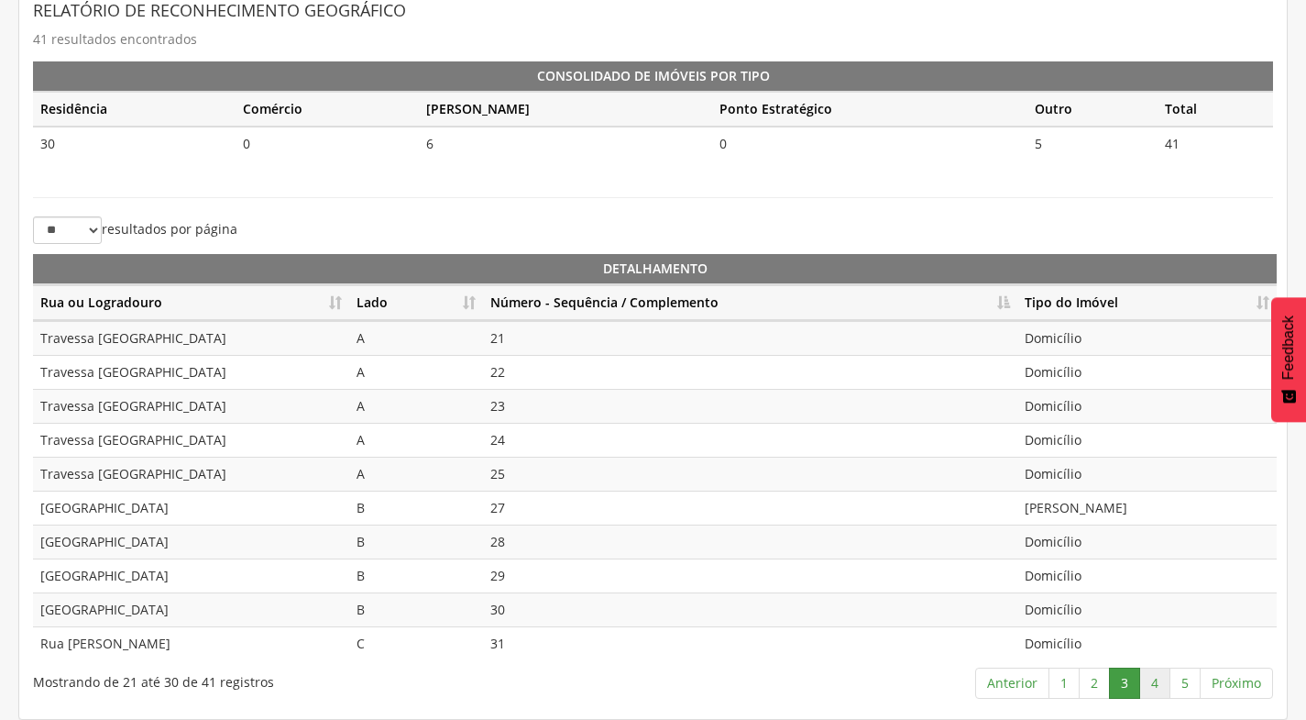
click at [1147, 688] on link "4" at bounding box center [1154, 682] width 31 height 31
click at [1190, 685] on link "5" at bounding box center [1185, 682] width 31 height 31
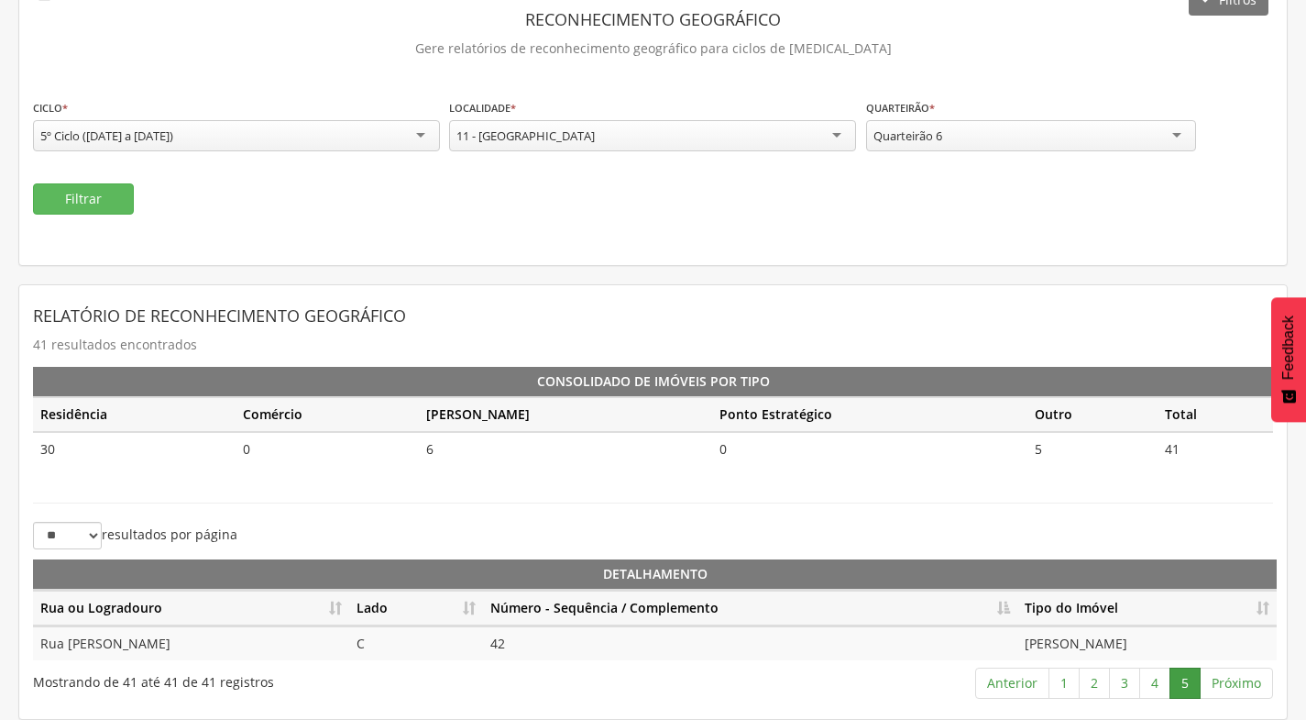
scroll to position [104, 0]
click at [1008, 140] on div "Quarteirão 6" at bounding box center [1031, 135] width 330 height 31
click at [85, 191] on button "Filtrar" at bounding box center [83, 198] width 101 height 31
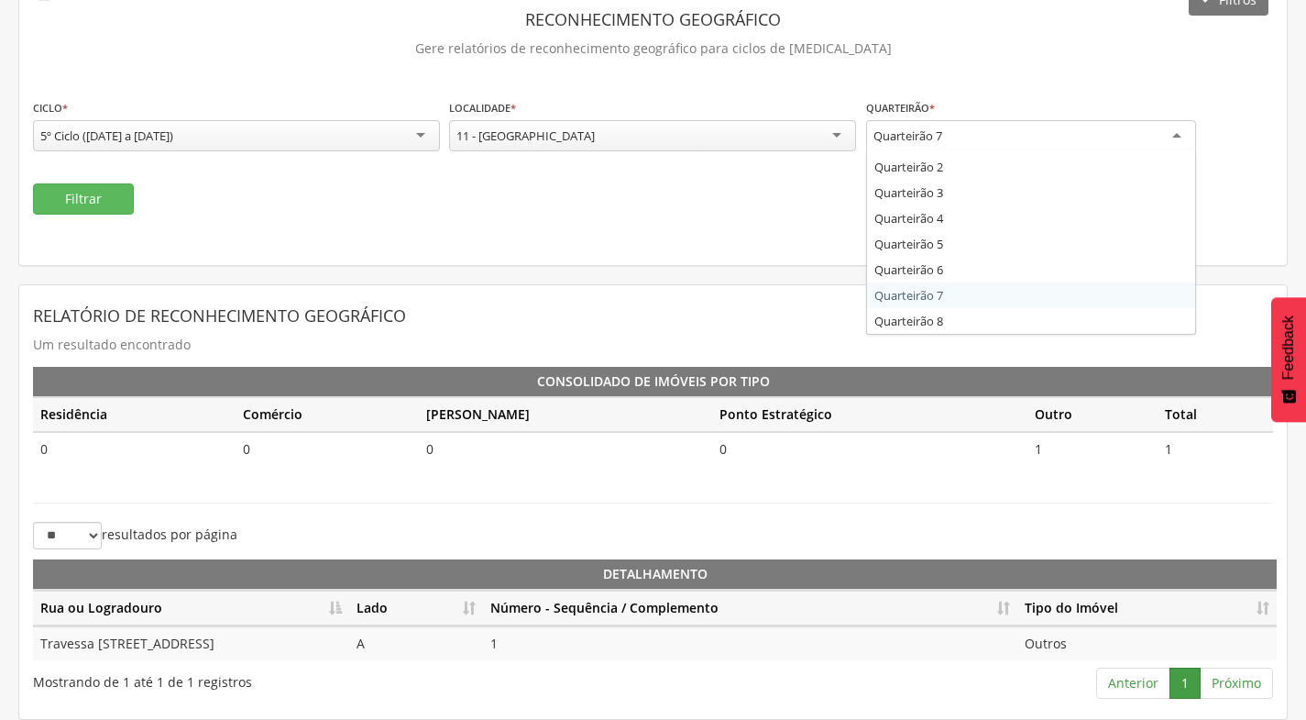
click at [1007, 140] on div "Quarteirão 7" at bounding box center [1031, 136] width 330 height 33
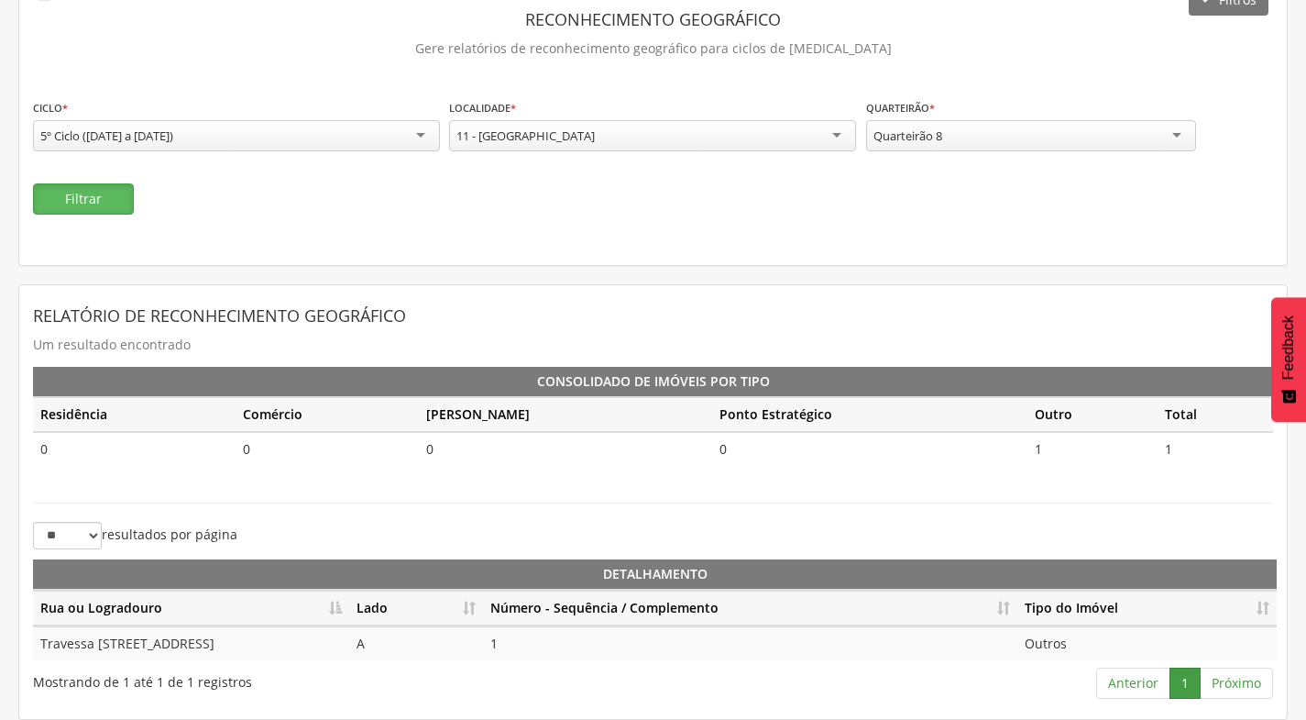
click at [89, 196] on button "Filtrar" at bounding box center [83, 198] width 101 height 31
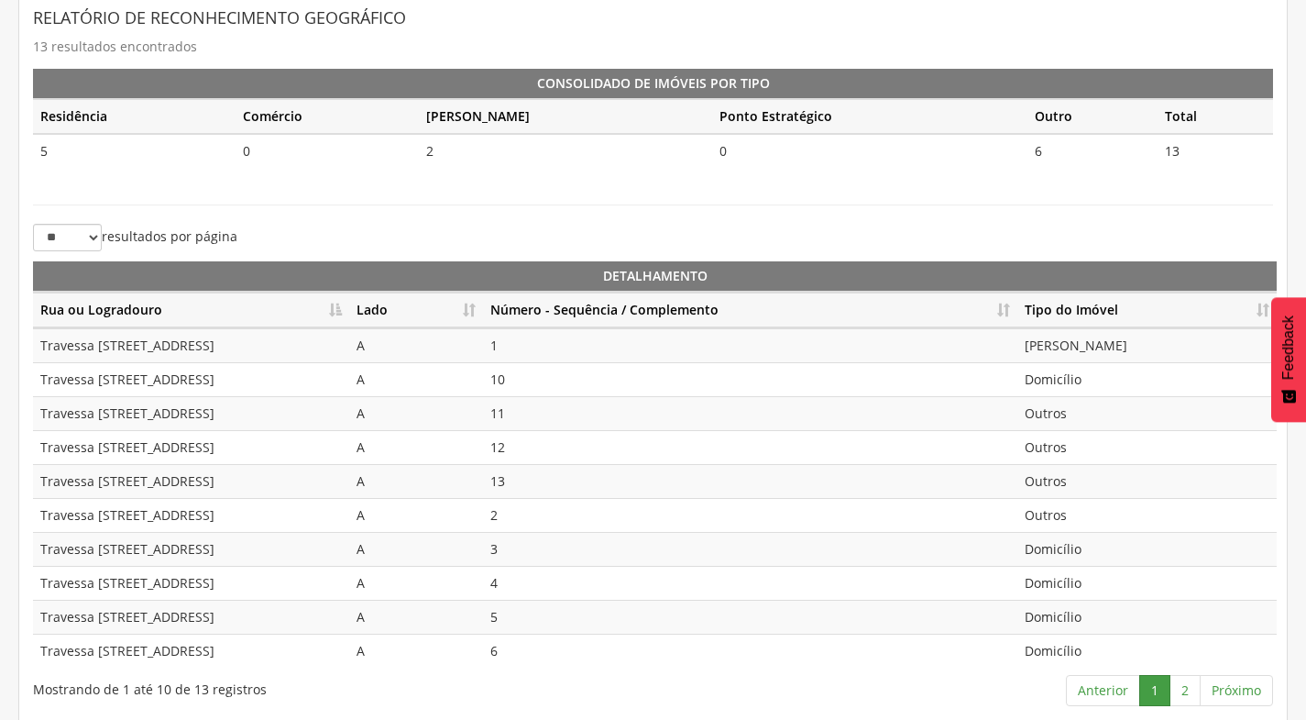
scroll to position [409, 0]
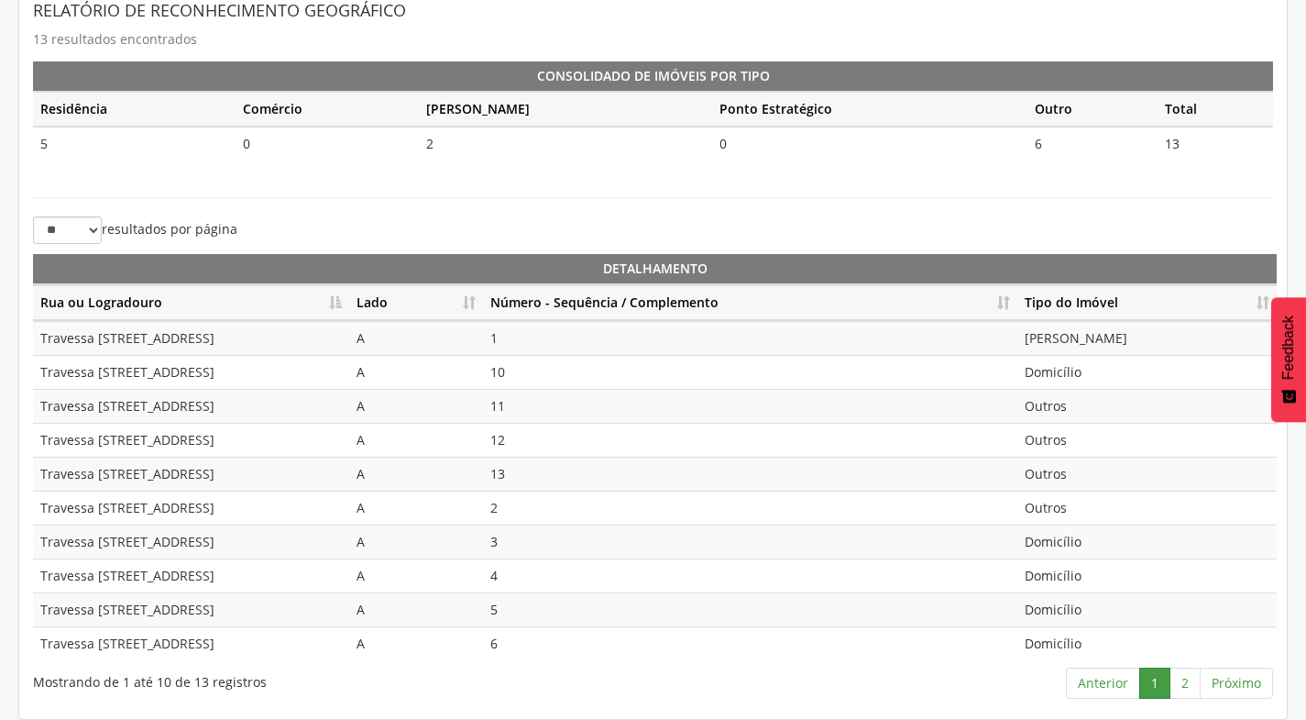
click at [997, 302] on th "Número - Sequência / Complemento" at bounding box center [750, 303] width 534 height 36
click at [1182, 684] on link "2" at bounding box center [1185, 682] width 31 height 31
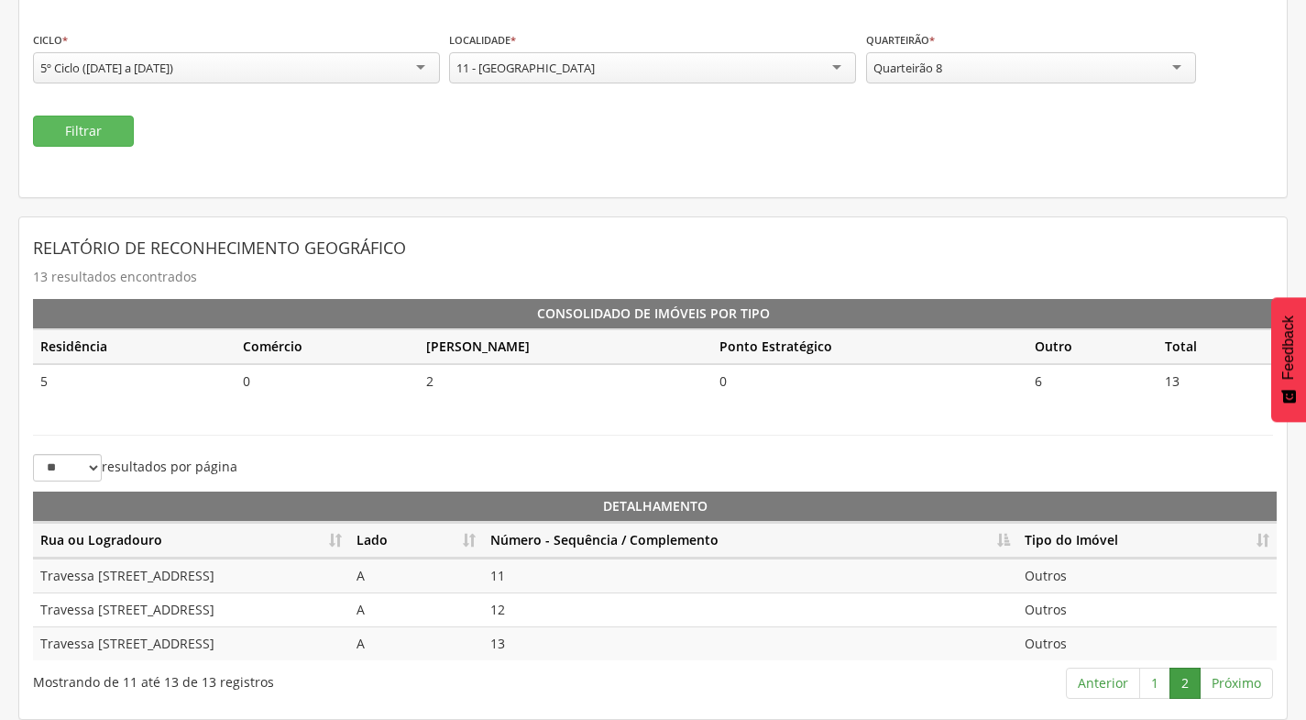
click at [1025, 70] on div "Quarteirão 8" at bounding box center [1031, 67] width 330 height 31
click at [116, 129] on button "Filtrar" at bounding box center [83, 131] width 101 height 31
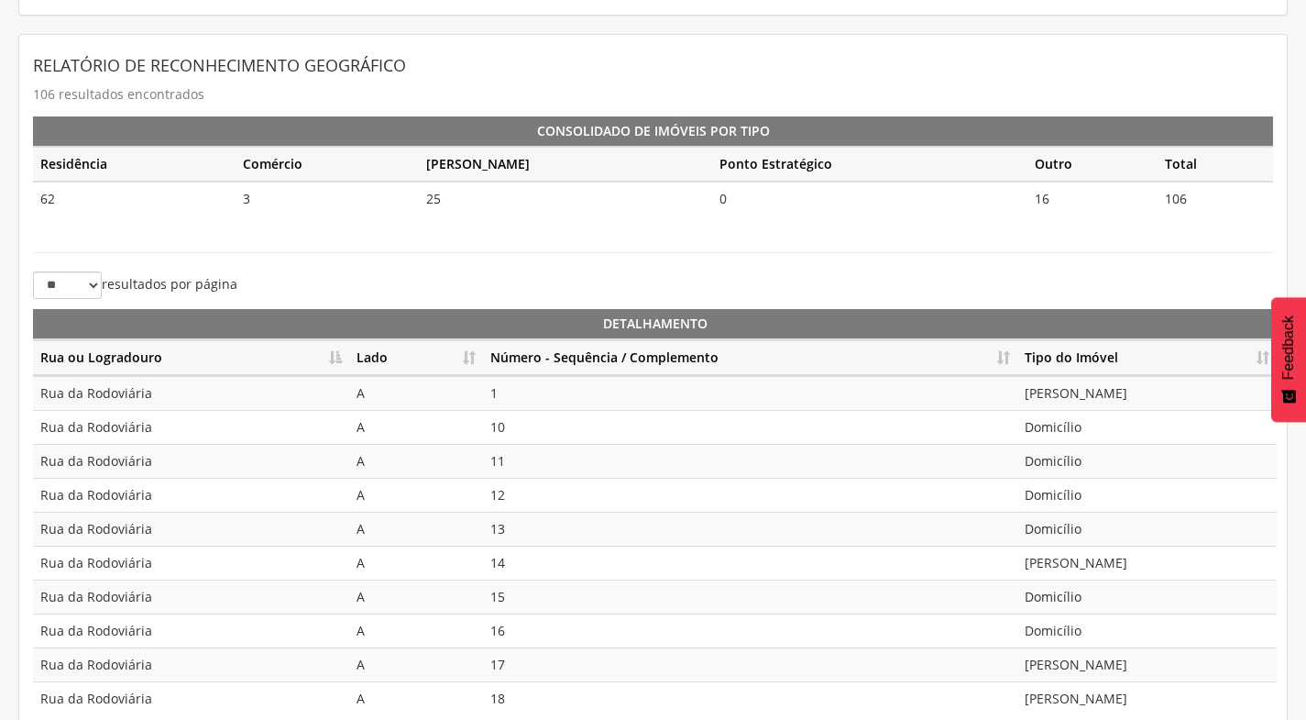
scroll to position [355, 0]
click at [1000, 349] on th "Número - Sequência / Complemento" at bounding box center [750, 357] width 534 height 36
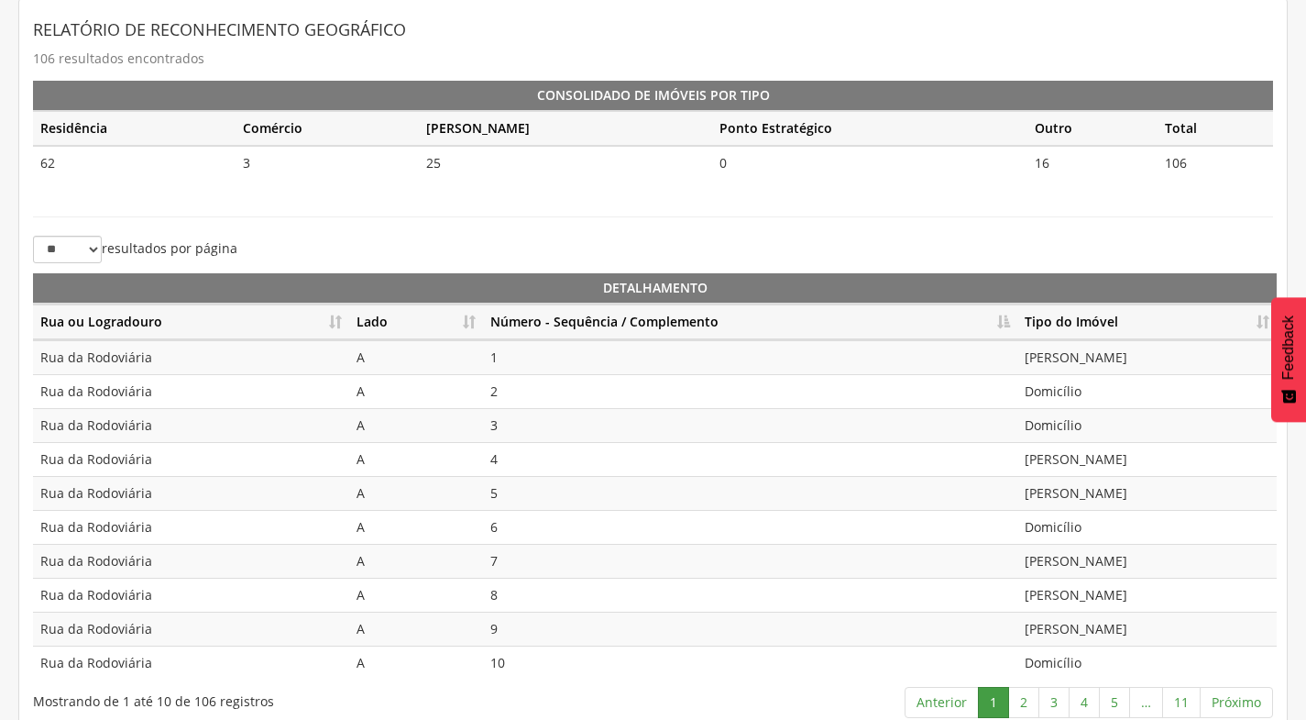
scroll to position [409, 0]
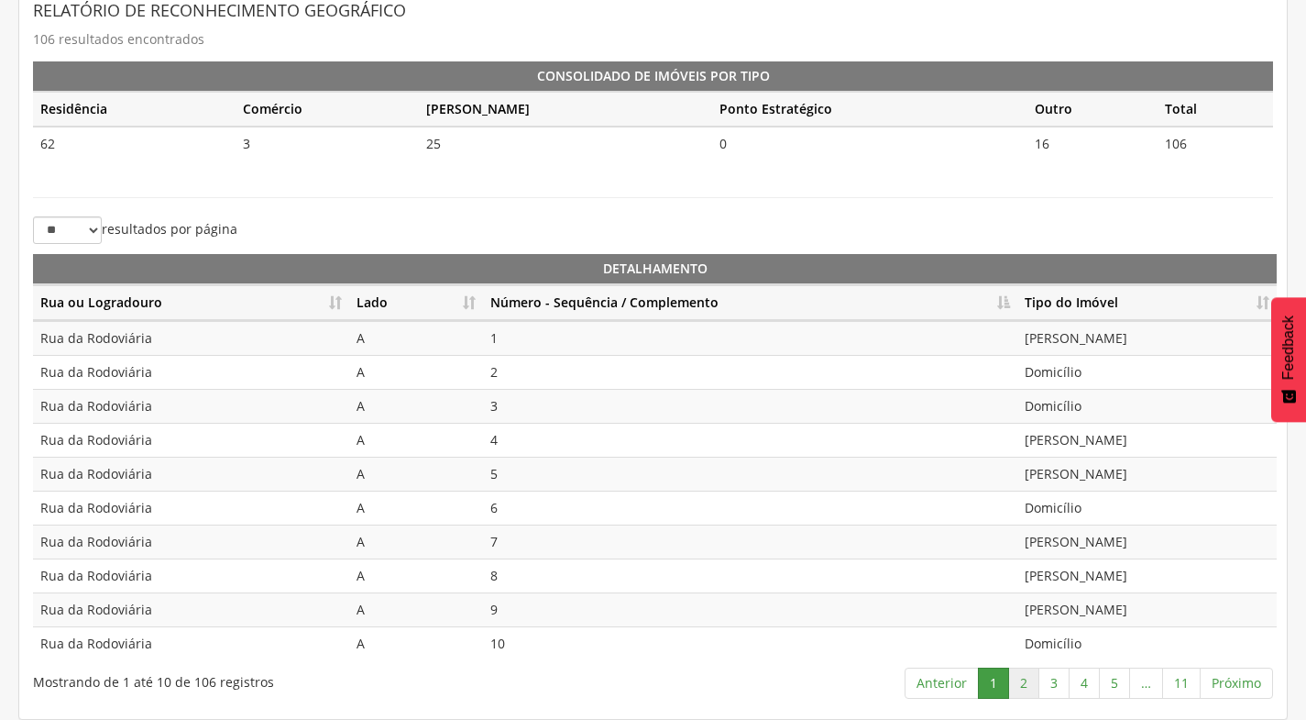
click at [1029, 688] on link "2" at bounding box center [1023, 682] width 31 height 31
click at [1059, 682] on link "3" at bounding box center [1054, 682] width 31 height 31
click at [1091, 685] on link "4" at bounding box center [1084, 682] width 31 height 31
click at [1115, 694] on link "5" at bounding box center [1114, 682] width 31 height 31
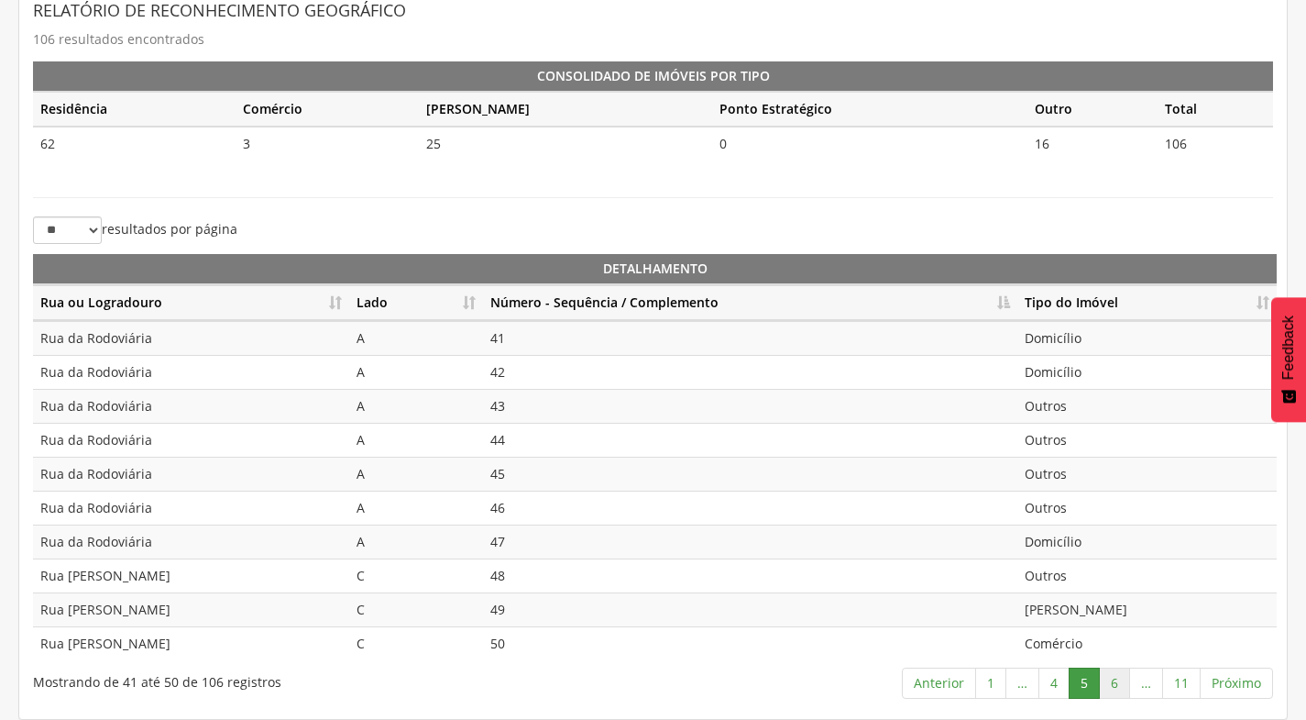
click at [1116, 677] on link "6" at bounding box center [1114, 682] width 31 height 31
drag, startPoint x: 1114, startPoint y: 664, endPoint x: 1110, endPoint y: 680, distance: 16.9
click at [1113, 665] on div "** ** ** *** resultados por página Detalhamento Rua ou Logradouro Lado Número -…" at bounding box center [653, 460] width 1240 height 489
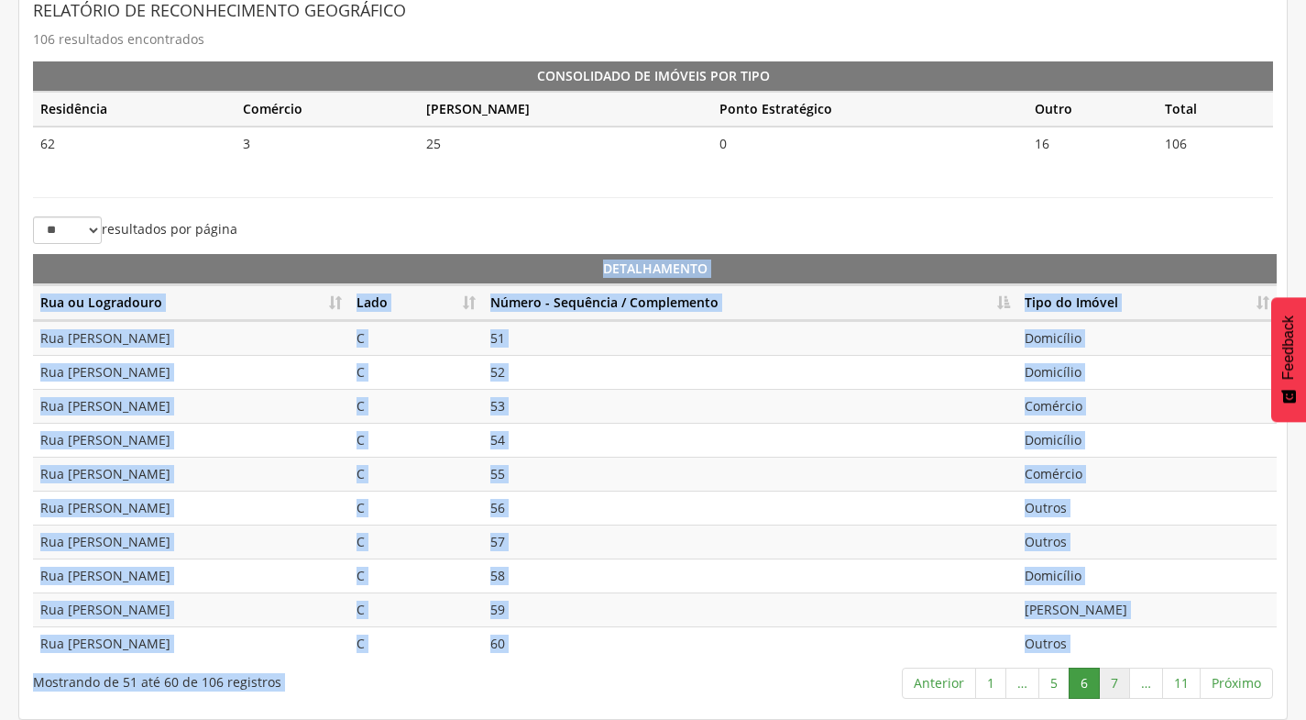
click at [1110, 680] on link "7" at bounding box center [1114, 682] width 31 height 31
click at [1041, 686] on link "6" at bounding box center [1054, 682] width 31 height 31
click at [1060, 687] on link "5" at bounding box center [1054, 682] width 31 height 31
click at [1117, 677] on link "6" at bounding box center [1114, 682] width 31 height 31
click at [1120, 688] on link "7" at bounding box center [1114, 682] width 31 height 31
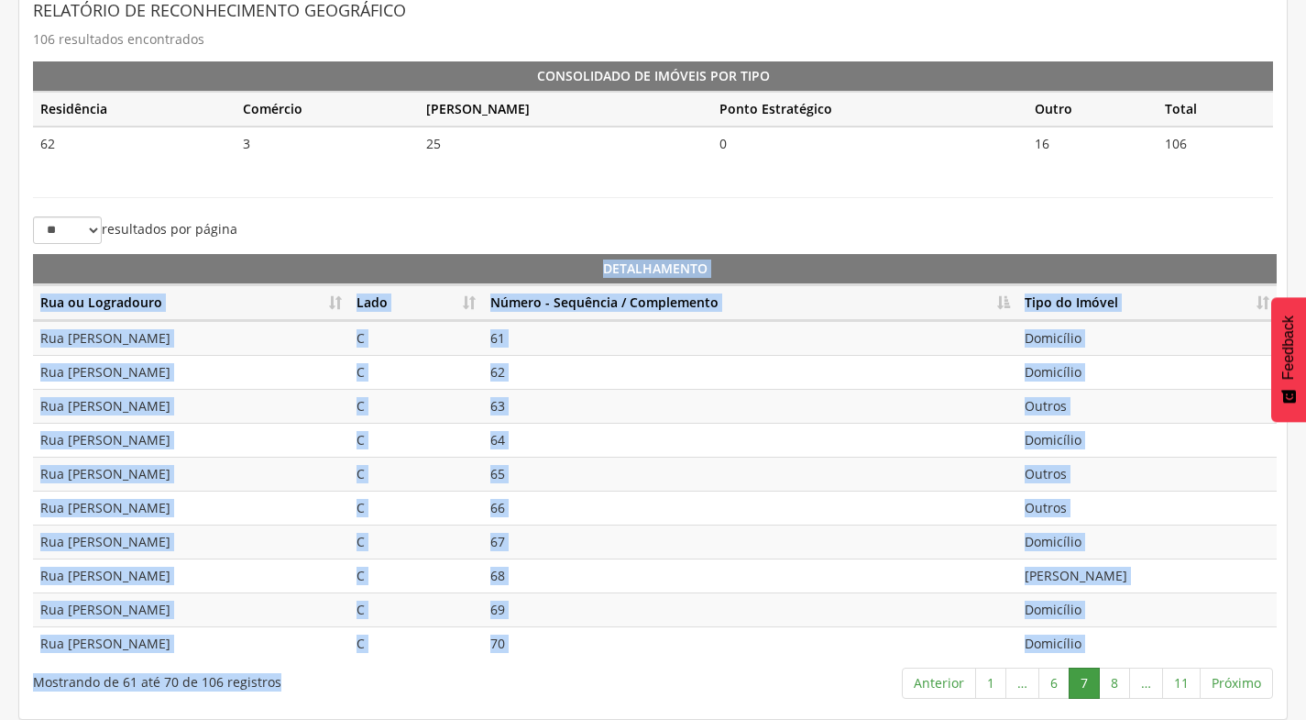
click at [1121, 689] on link "8" at bounding box center [1114, 682] width 31 height 31
click at [1109, 685] on link "9" at bounding box center [1110, 682] width 31 height 31
click at [1151, 681] on link "10" at bounding box center [1144, 682] width 39 height 31
click at [1181, 678] on link "11" at bounding box center [1181, 682] width 39 height 31
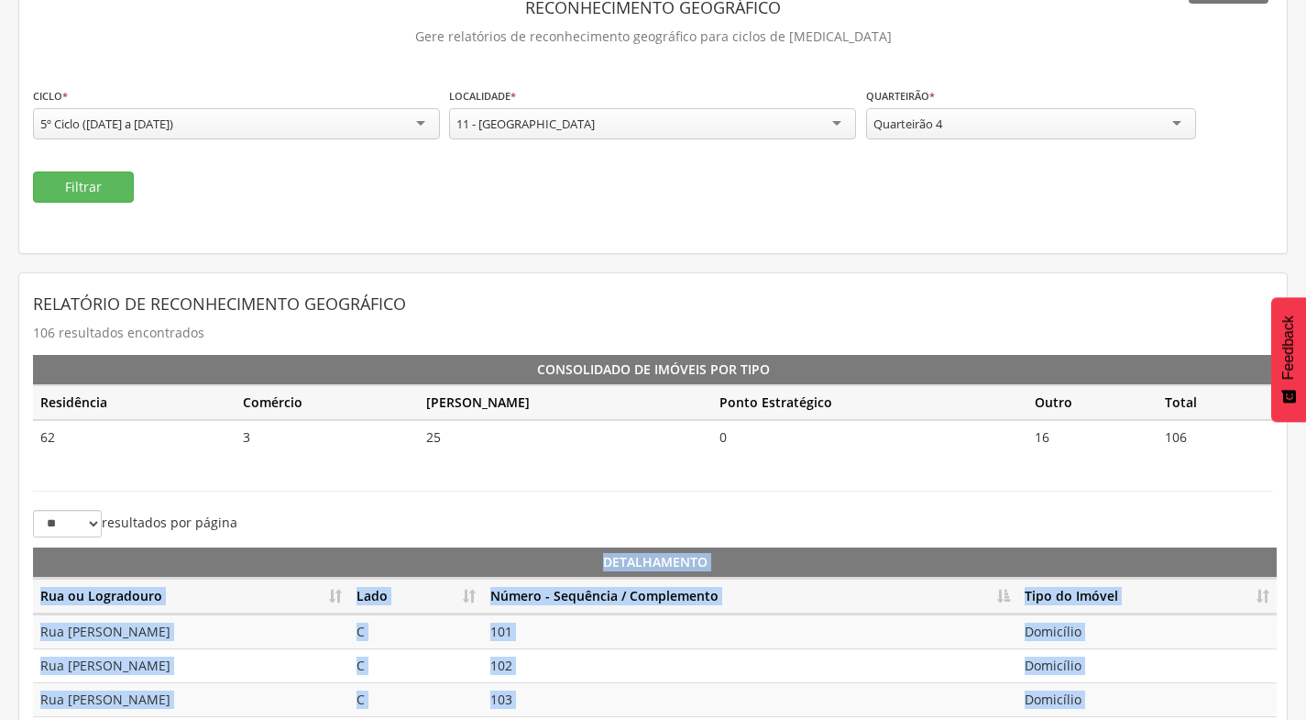
scroll to position [0, 0]
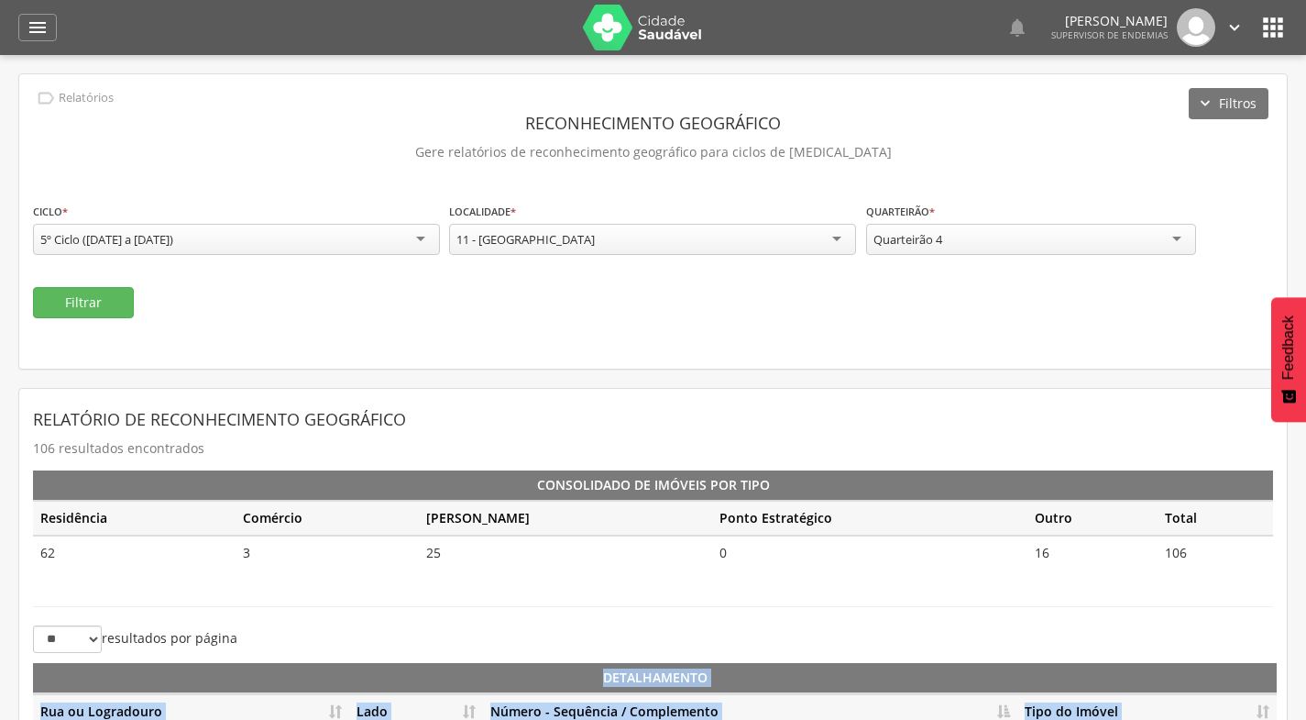
click at [1236, 26] on icon "" at bounding box center [1235, 27] width 20 height 20
click at [1165, 104] on link "Sair" at bounding box center [1171, 105] width 145 height 23
